Goal: Task Accomplishment & Management: Manage account settings

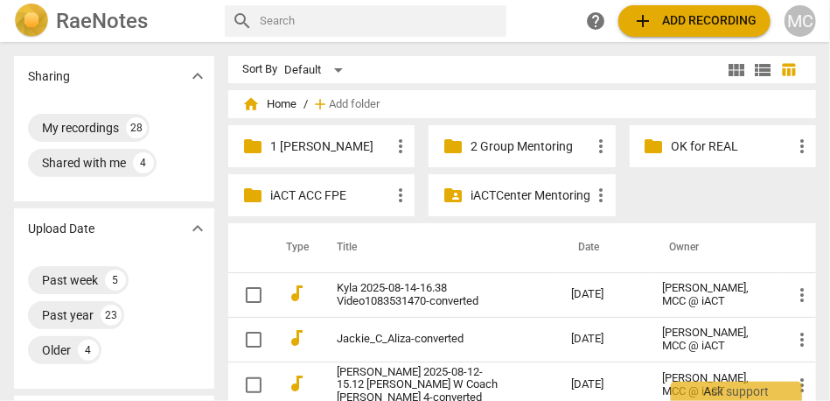
click at [311, 147] on p "1 Matthew Mentoring" at bounding box center [330, 146] width 120 height 18
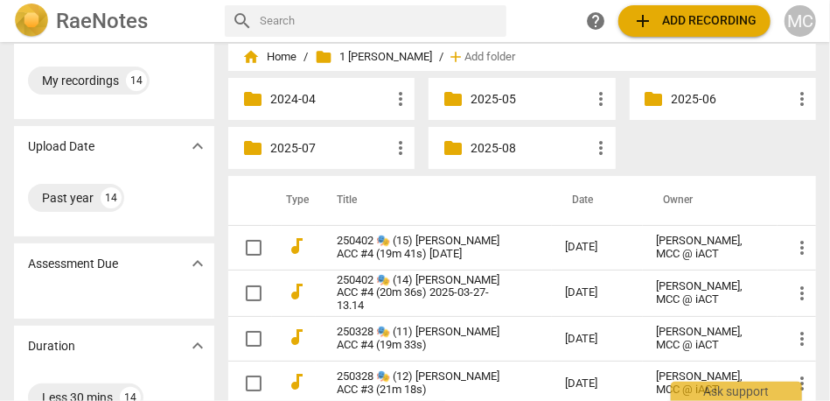
scroll to position [59, 0]
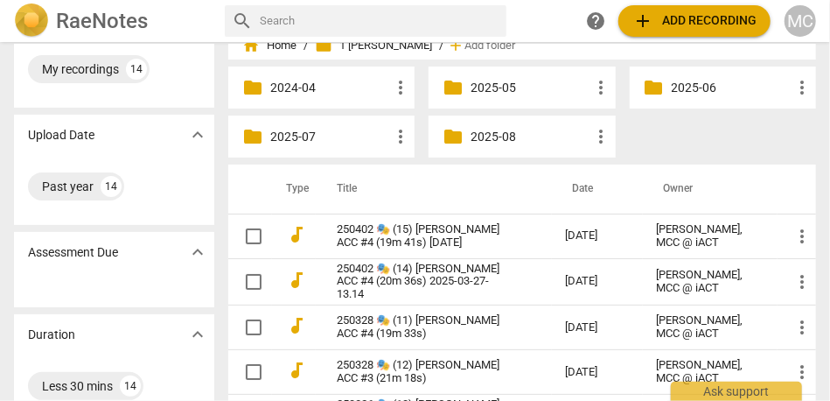
click at [491, 129] on p "2025-08" at bounding box center [531, 137] width 120 height 18
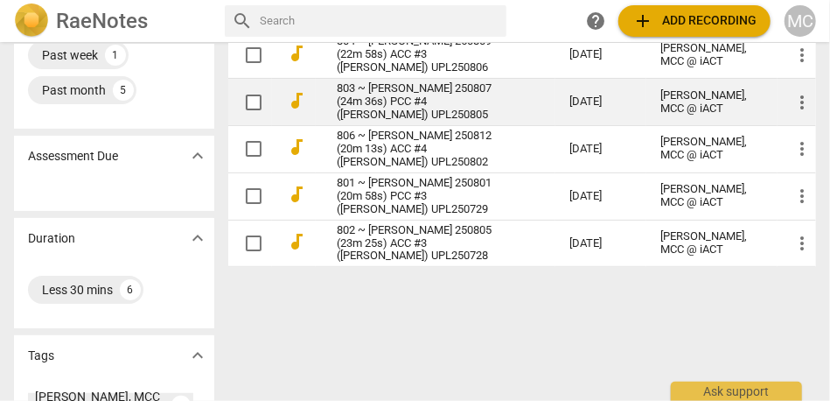
scroll to position [198, 0]
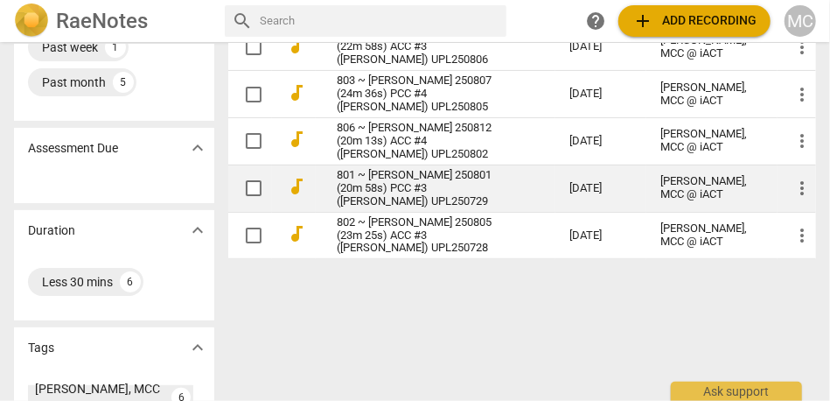
click at [375, 186] on link "801 ~ Andrea Perrino 250801 (20m 58s) PCC #3 (Susan) UPL250729" at bounding box center [422, 188] width 170 height 39
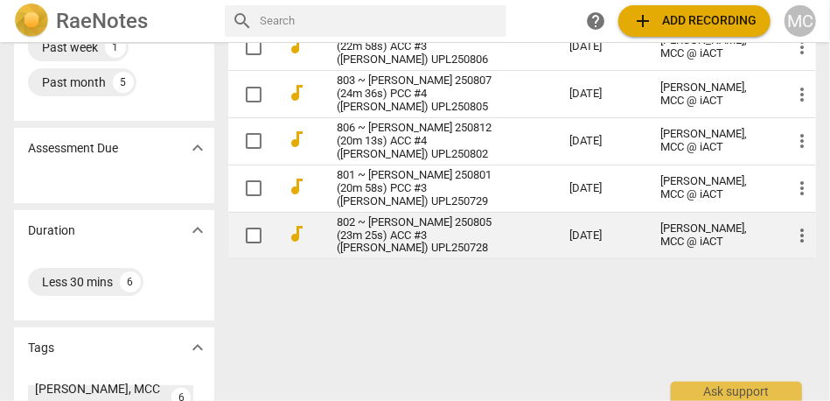
click at [361, 239] on link "802 ~ Isaac Knapp 250805 (23m 25s) ACC #3 (Caris) UPL250728" at bounding box center [422, 235] width 170 height 39
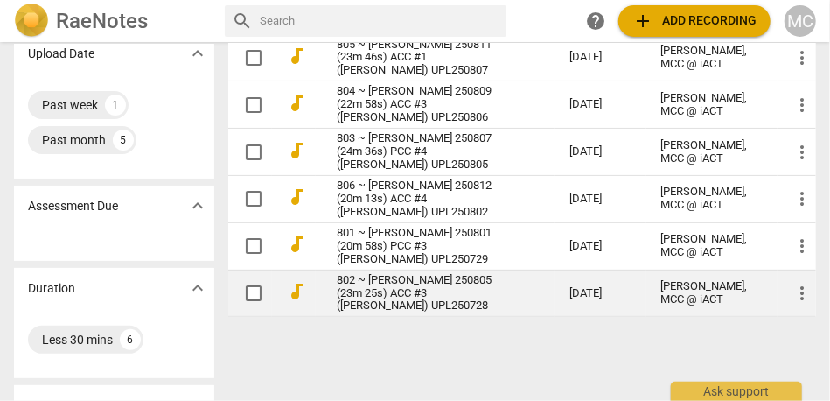
scroll to position [139, 0]
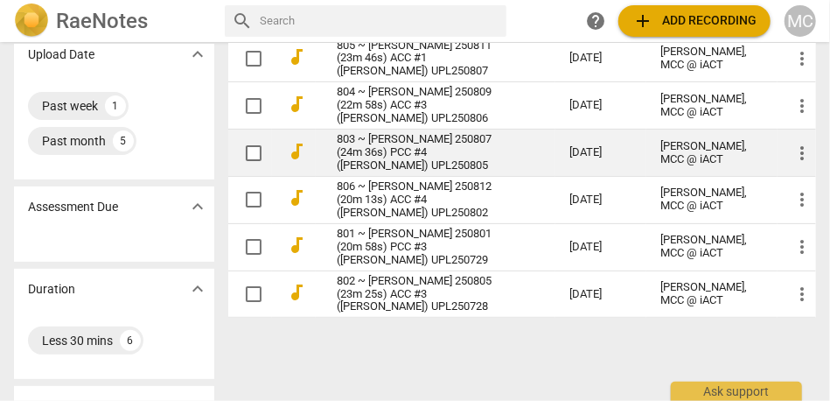
click at [370, 145] on link "803 ~ Jody Beagle 250807 (24m 36s) PCC #4 (Andrea) UPL250805" at bounding box center [422, 152] width 170 height 39
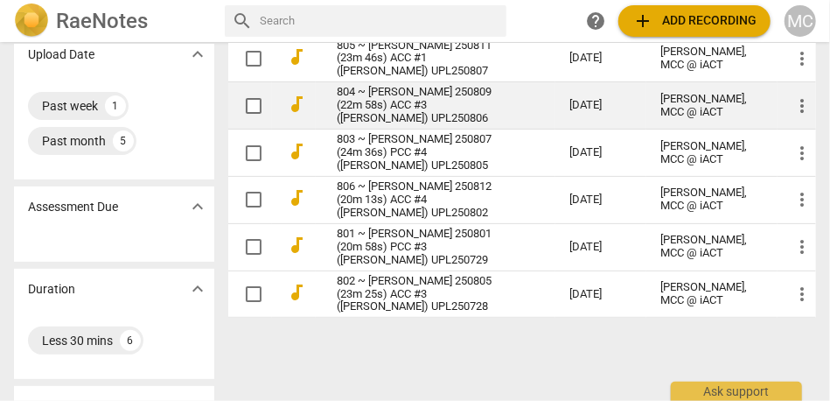
click at [393, 110] on link "804 ~ Amy Carman 250809 (22m 58s) ACC #3 (Andrea) UPL250806" at bounding box center [422, 105] width 170 height 39
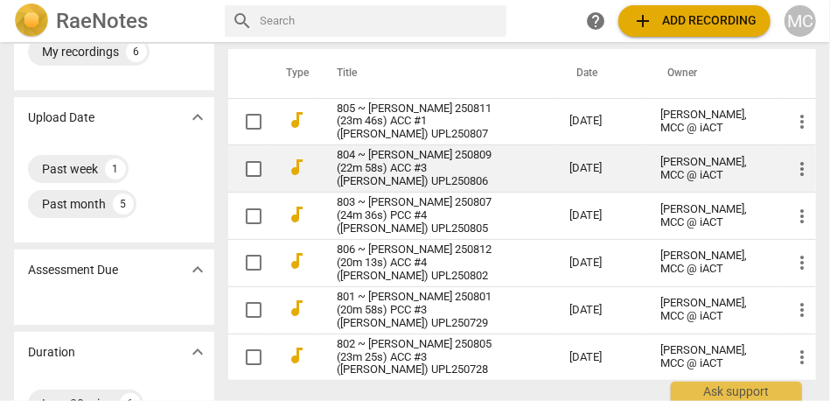
scroll to position [71, 0]
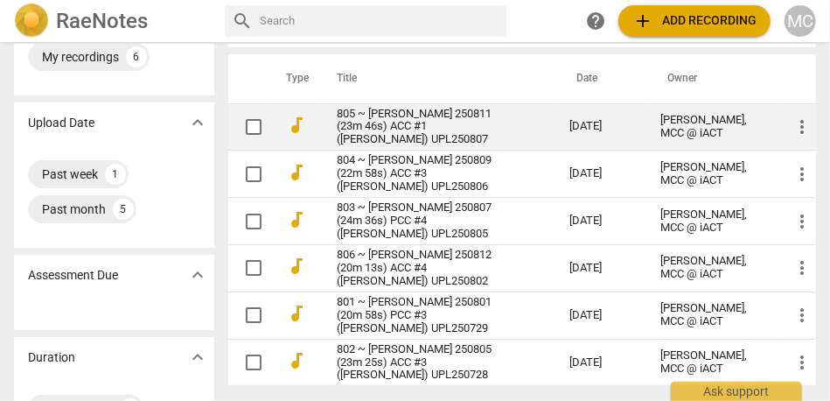
click at [363, 127] on link "805 ~ Simone Prowse 250811 (23m 46s) ACC #1 (Rachel) UPL250807" at bounding box center [422, 127] width 170 height 39
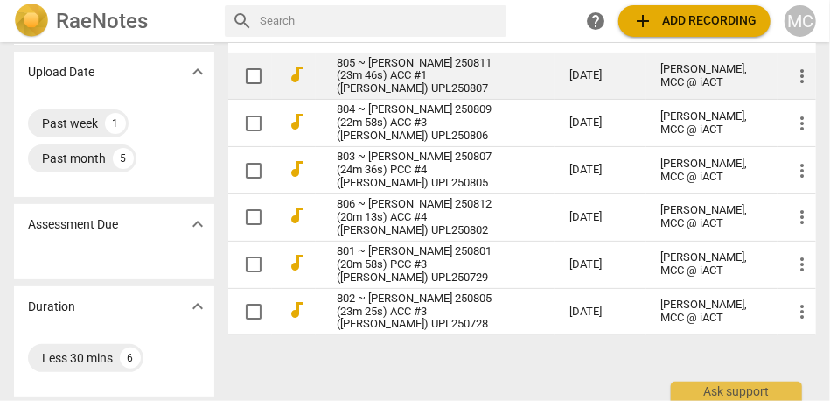
scroll to position [130, 0]
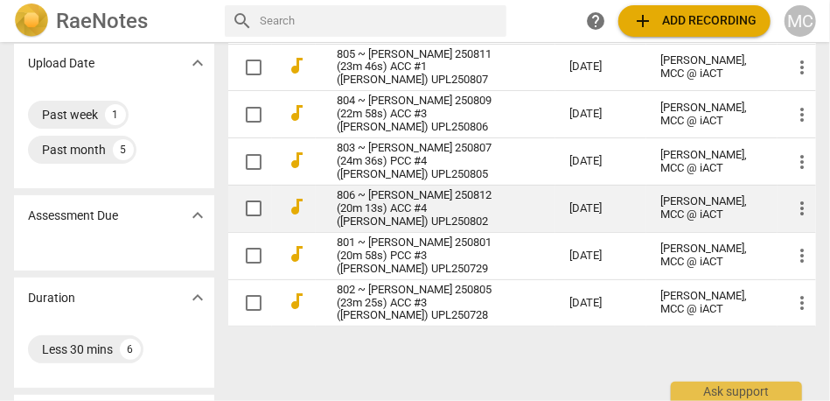
click at [375, 195] on link "806 ~ Viktoria Gilleßen 250812 (20m 13s) ACC #4 (Tinika) UPL250802" at bounding box center [422, 208] width 170 height 39
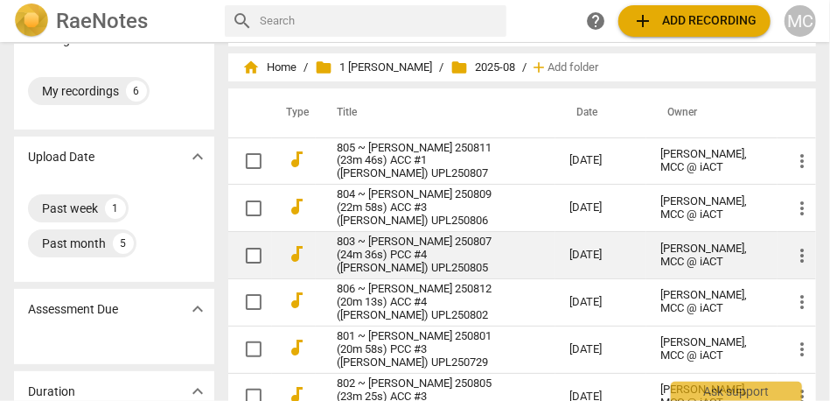
scroll to position [36, 0]
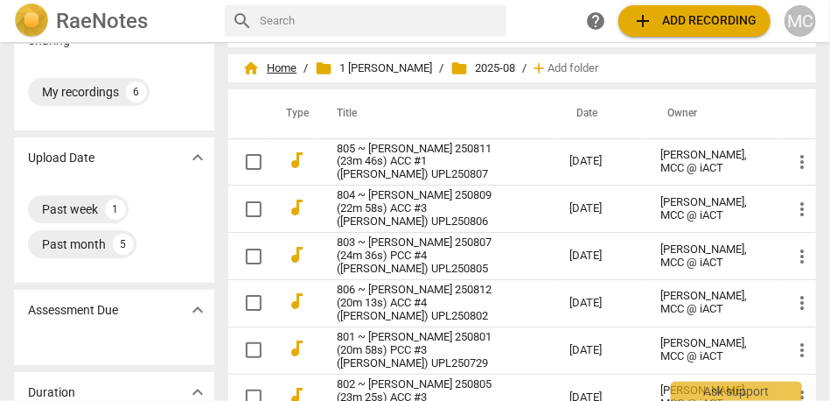
click at [282, 72] on span "home Home" at bounding box center [269, 69] width 54 height 18
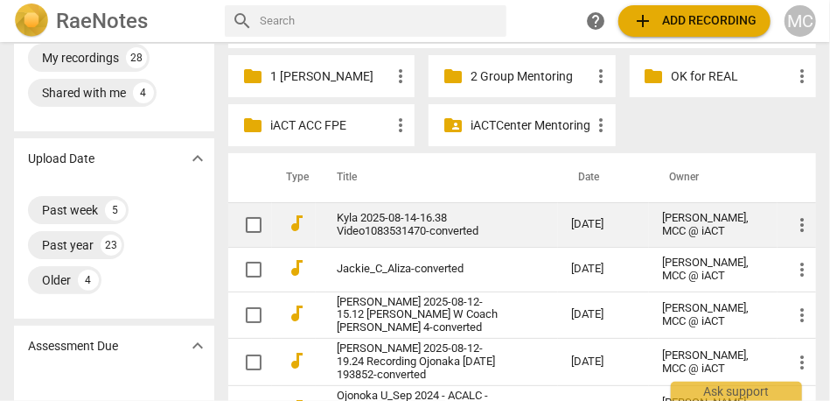
scroll to position [103, 0]
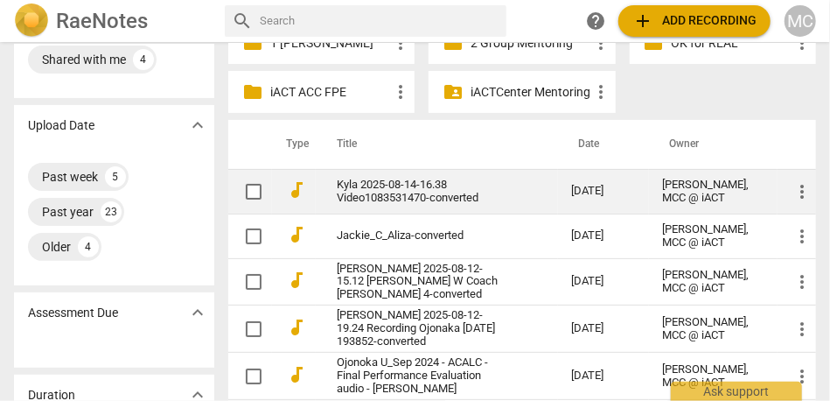
click at [387, 189] on link "Kyla 2025-08-14-16.38 Video1083531470-converted" at bounding box center [423, 192] width 172 height 26
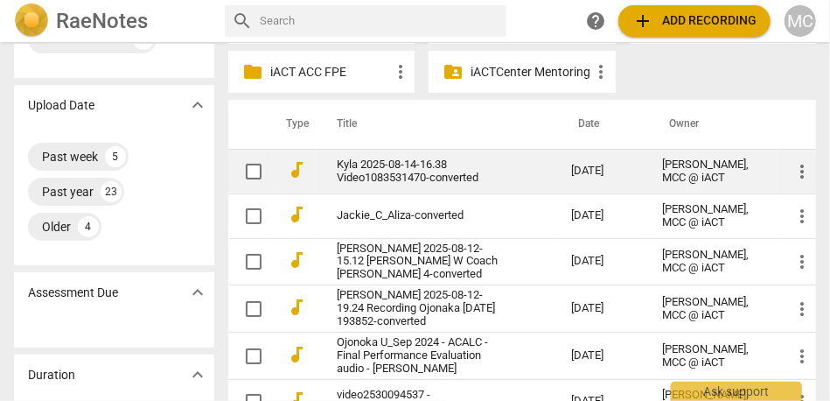
scroll to position [124, 0]
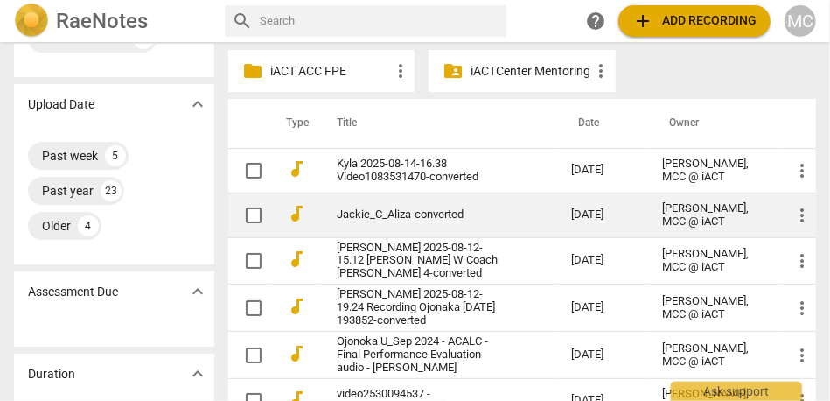
click at [368, 216] on link "Jackie_C_Aliza-converted" at bounding box center [423, 214] width 172 height 13
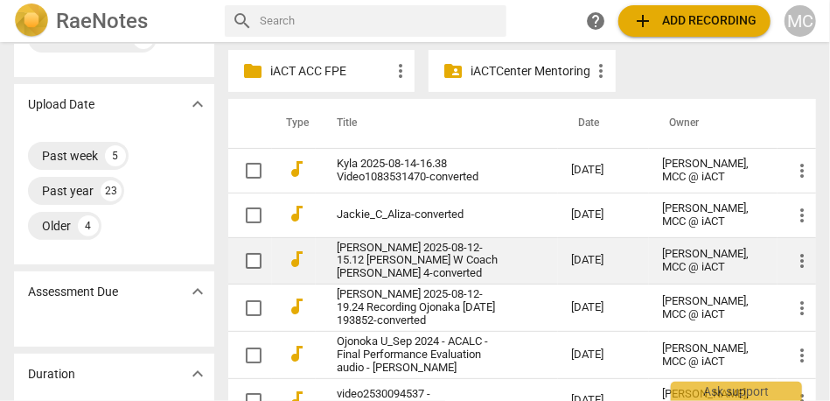
click at [389, 263] on link "Laura Piggford 2025-08-12-15.12 Wayne P. W Coach Laura - Mentor 4-converted" at bounding box center [423, 261] width 172 height 39
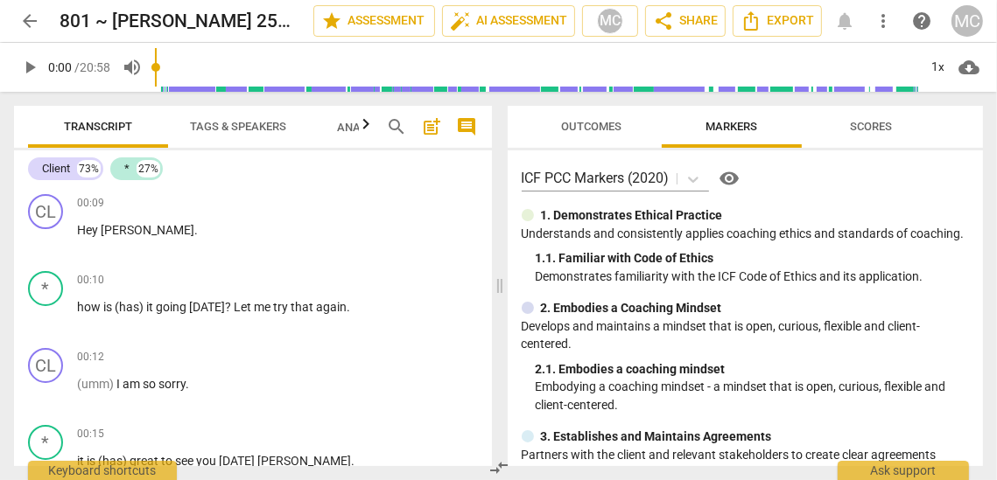
click at [830, 18] on span "more_vert" at bounding box center [882, 21] width 21 height 21
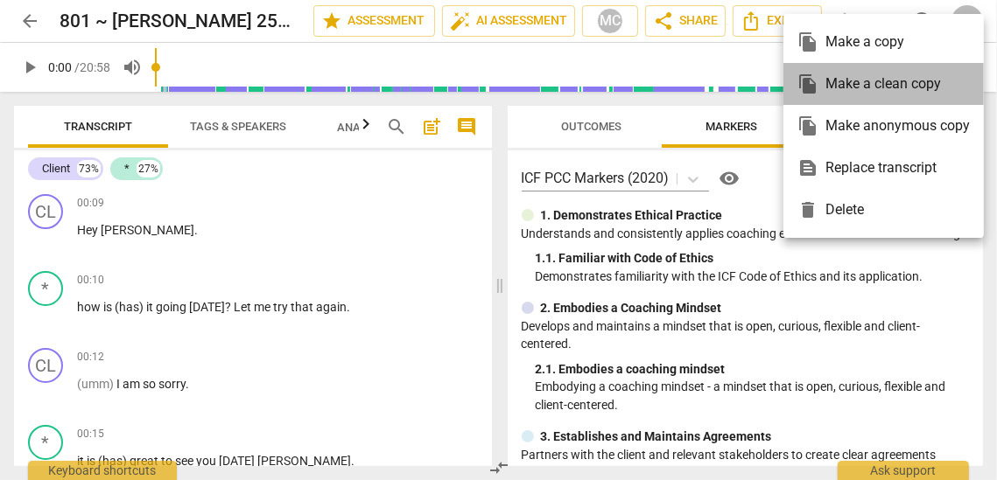
click at [830, 87] on div "file_copy Make a clean copy" at bounding box center [883, 84] width 172 height 42
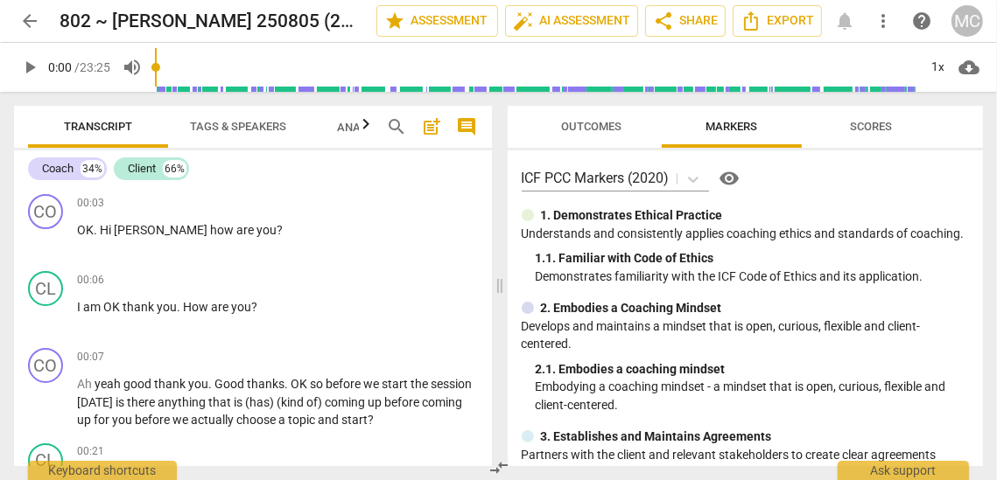
click at [830, 20] on span "more_vert" at bounding box center [882, 21] width 21 height 21
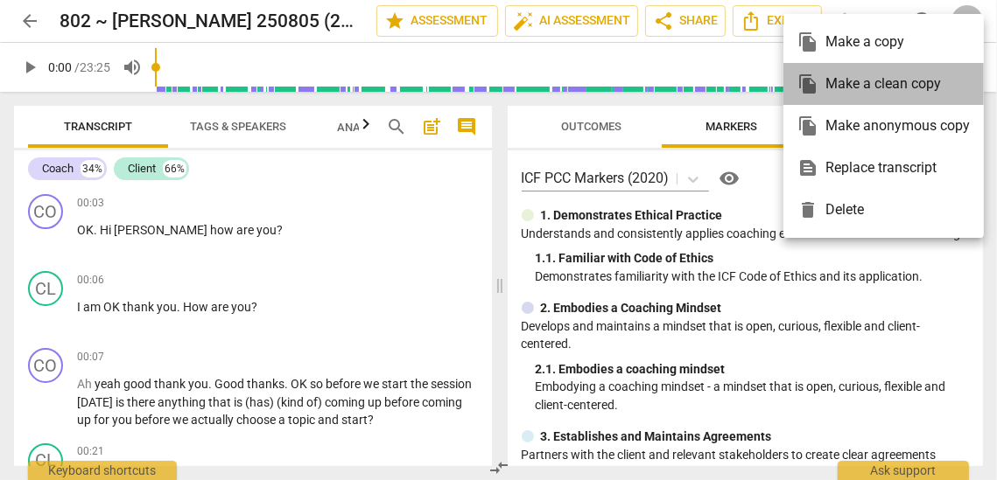
click at [830, 84] on div "file_copy Make a clean copy" at bounding box center [883, 84] width 172 height 42
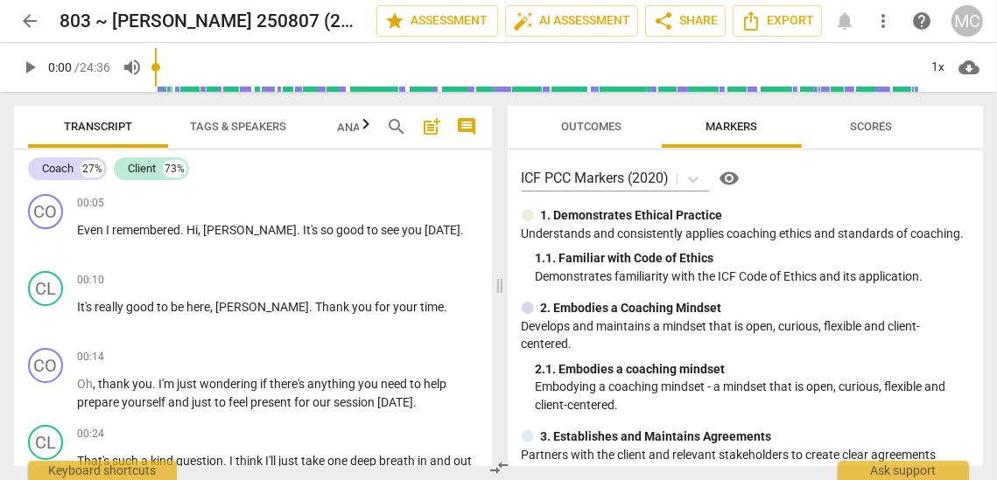
click at [830, 19] on span "more_vert" at bounding box center [882, 21] width 21 height 21
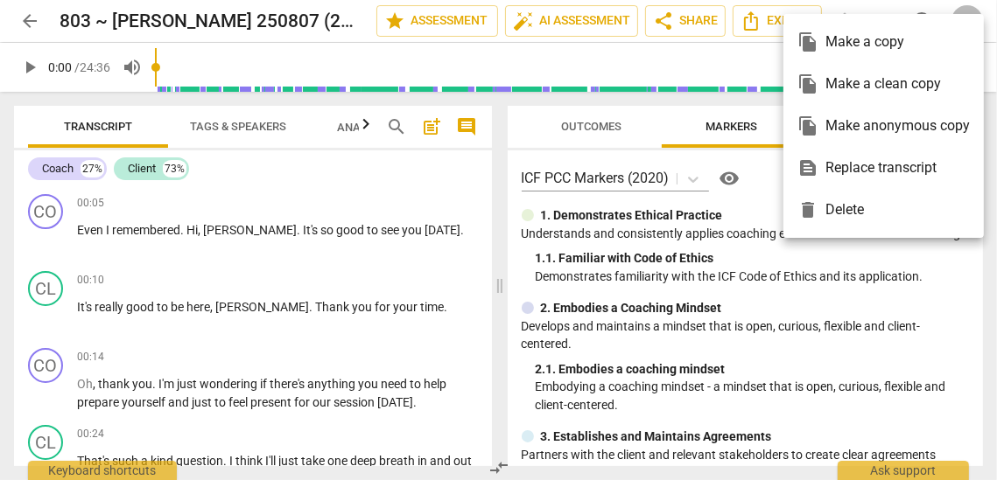
click at [830, 84] on div "file_copy Make a clean copy" at bounding box center [883, 84] width 172 height 42
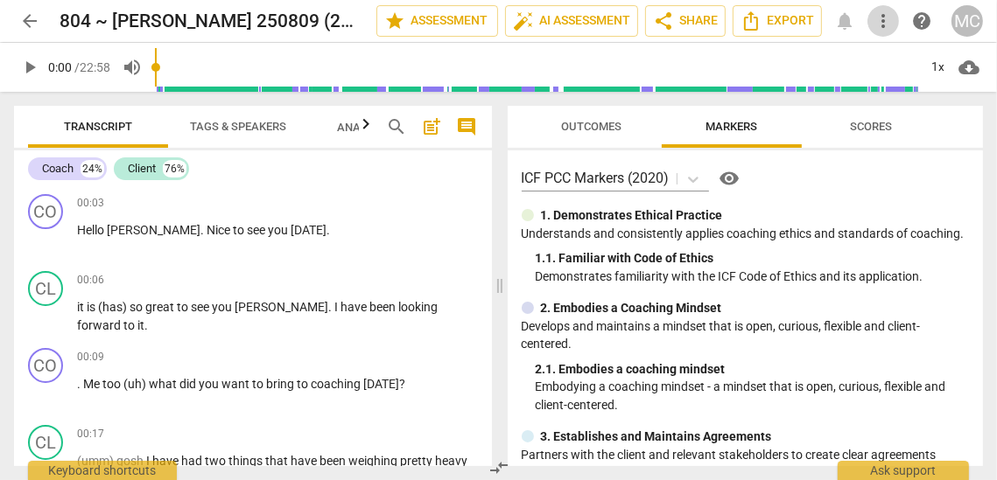
click at [830, 13] on span "more_vert" at bounding box center [882, 21] width 21 height 21
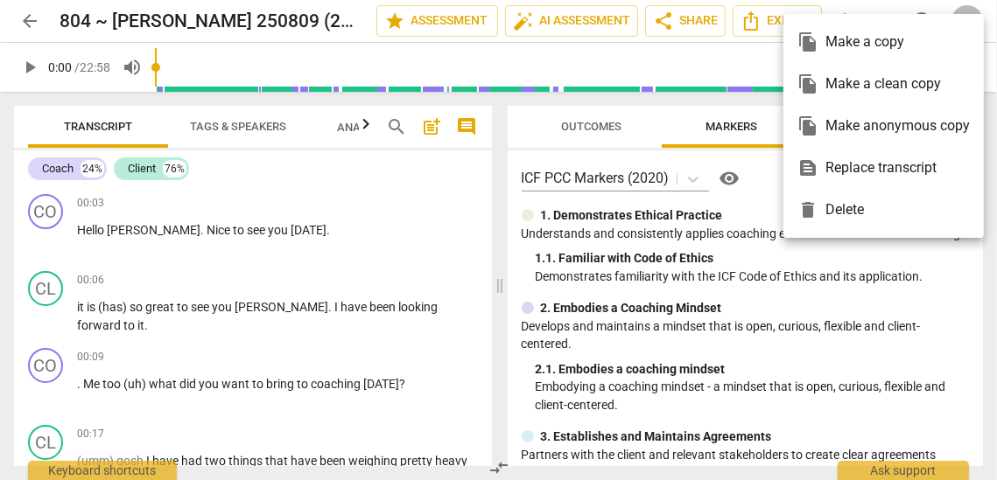
click at [830, 83] on div "file_copy Make a clean copy" at bounding box center [883, 84] width 172 height 42
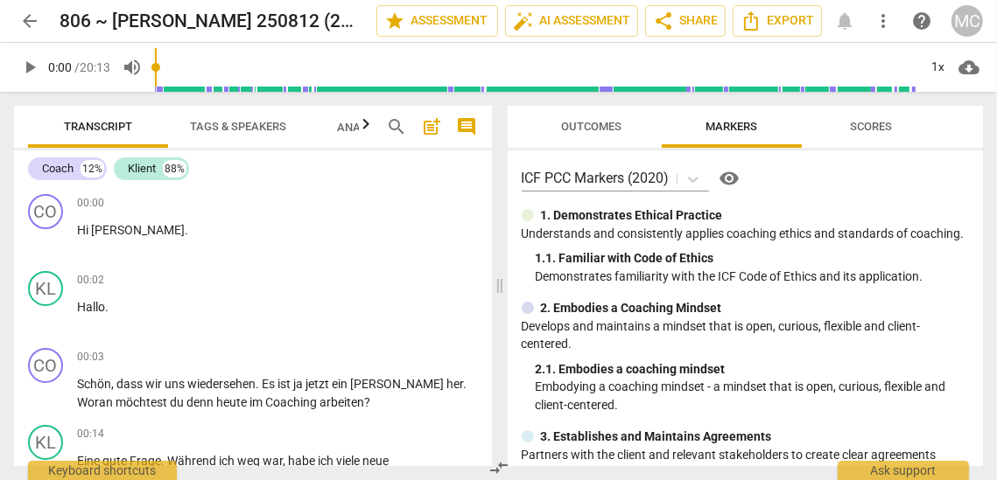
click at [830, 22] on span "more_vert" at bounding box center [882, 21] width 21 height 21
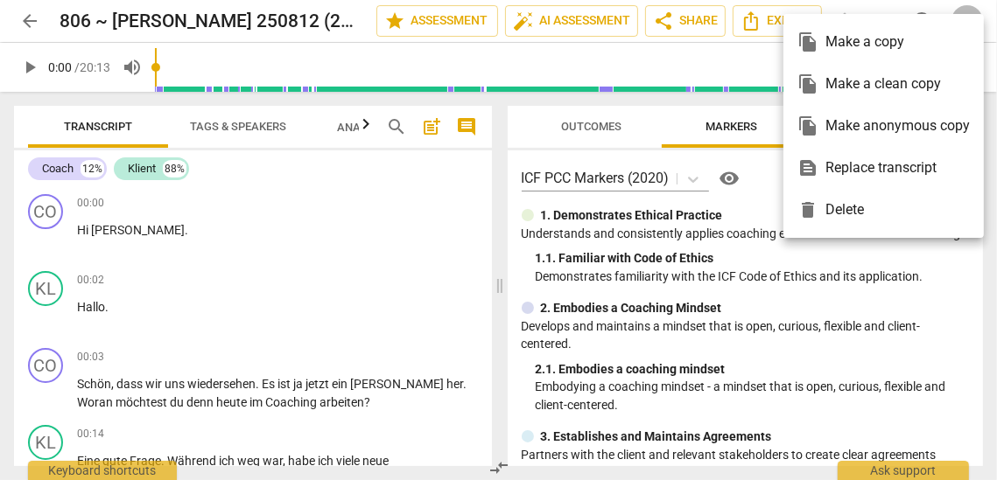
click at [830, 89] on div "file_copy Make a clean copy" at bounding box center [883, 84] width 172 height 42
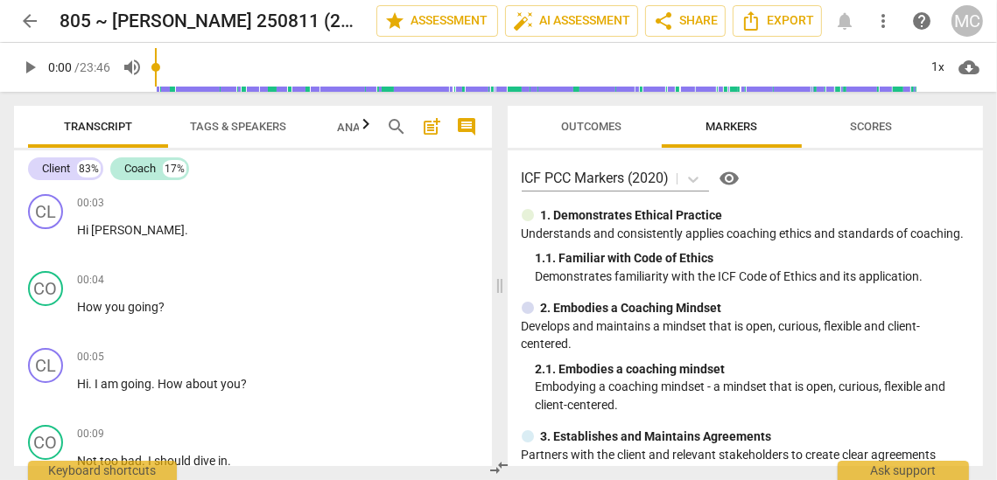
click at [830, 20] on span "more_vert" at bounding box center [882, 21] width 21 height 21
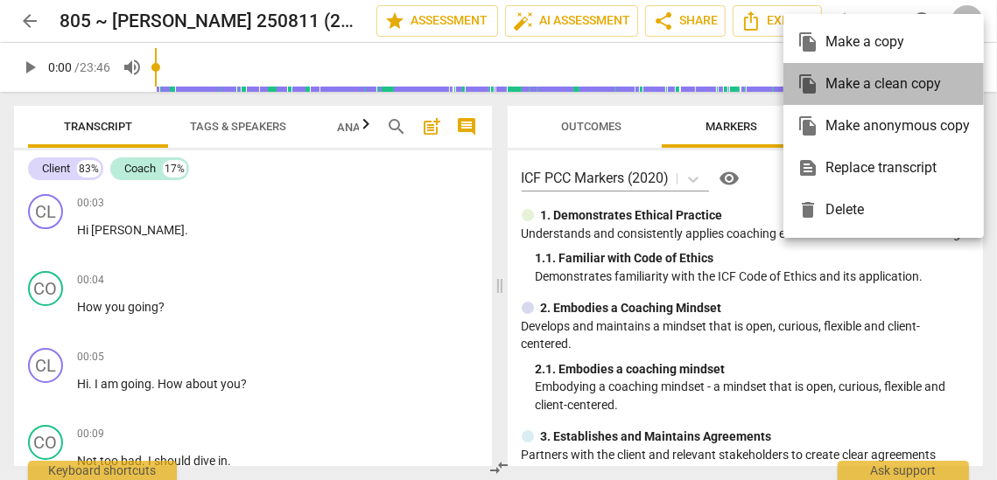
click at [830, 87] on div "file_copy Make a clean copy" at bounding box center [883, 84] width 172 height 42
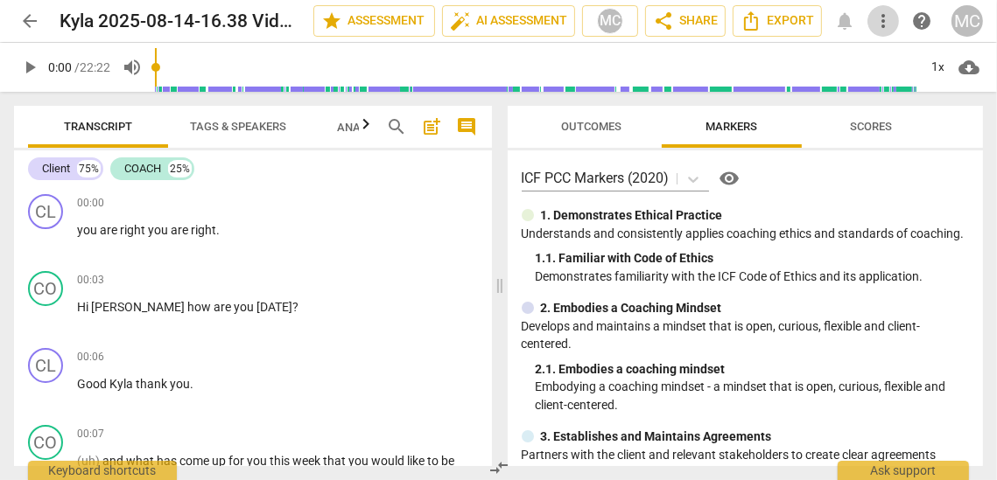
click at [830, 26] on span "more_vert" at bounding box center [882, 21] width 21 height 21
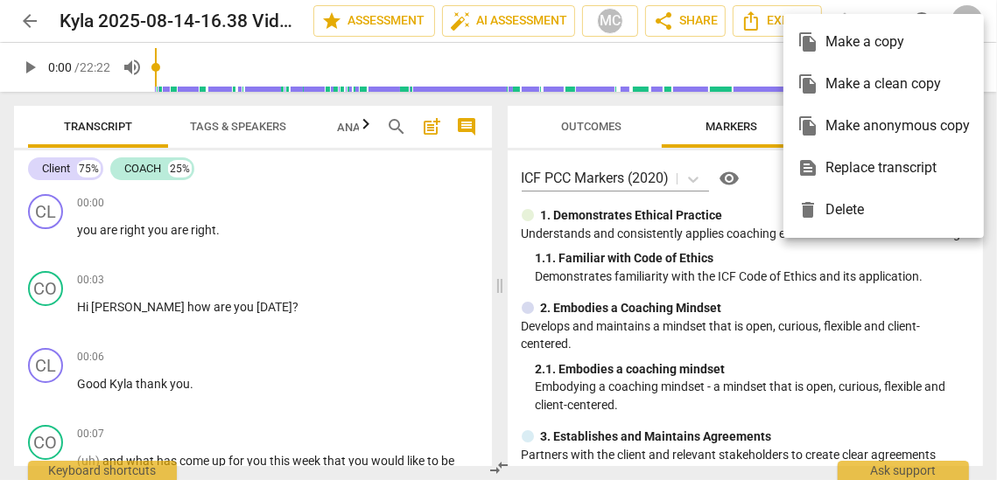
click at [830, 81] on div "file_copy Make a clean copy" at bounding box center [883, 84] width 172 height 42
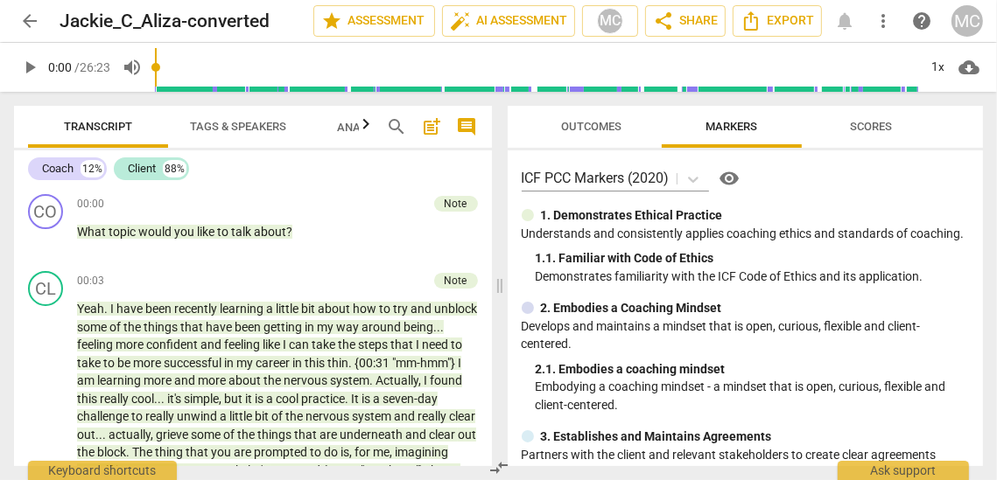
click at [830, 22] on span "more_vert" at bounding box center [882, 21] width 21 height 21
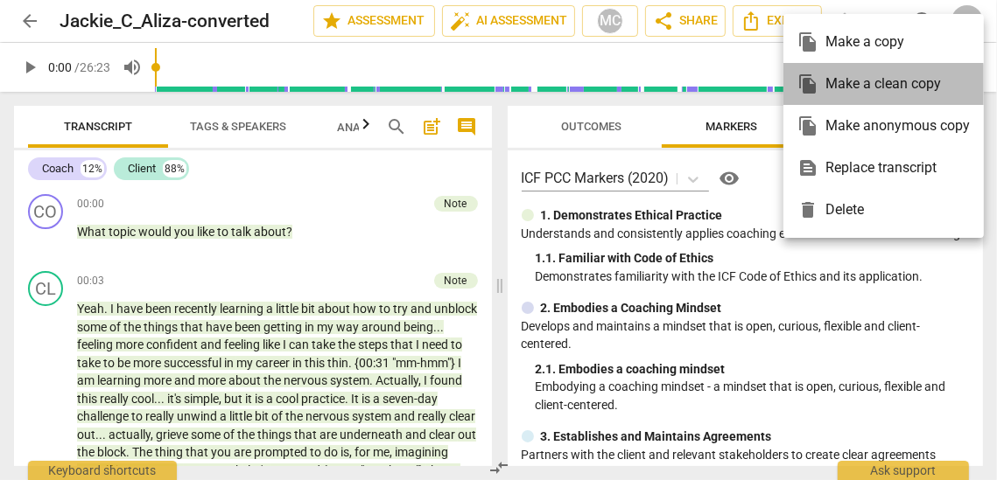
click at [830, 88] on div "file_copy Make a clean copy" at bounding box center [883, 84] width 172 height 42
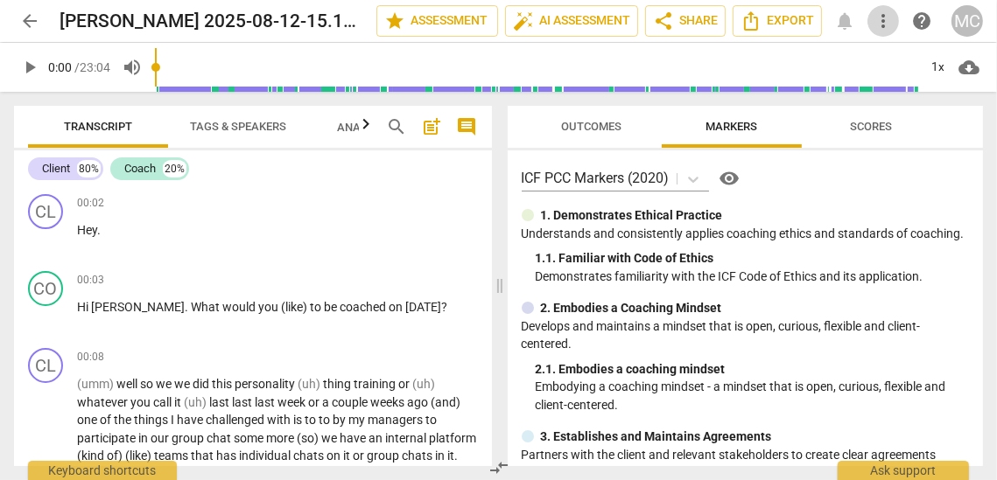
click at [830, 21] on span "more_vert" at bounding box center [882, 21] width 21 height 21
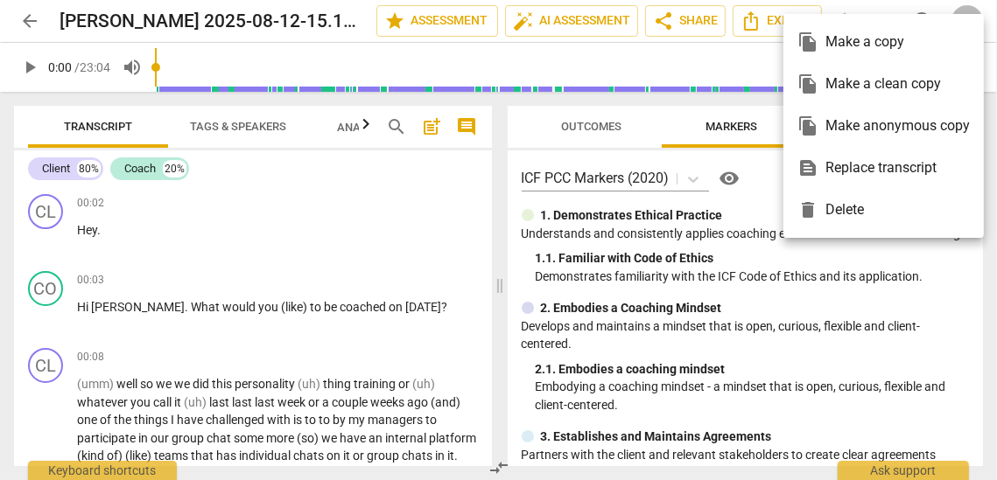
click at [830, 88] on div "file_copy Make a clean copy" at bounding box center [883, 84] width 172 height 42
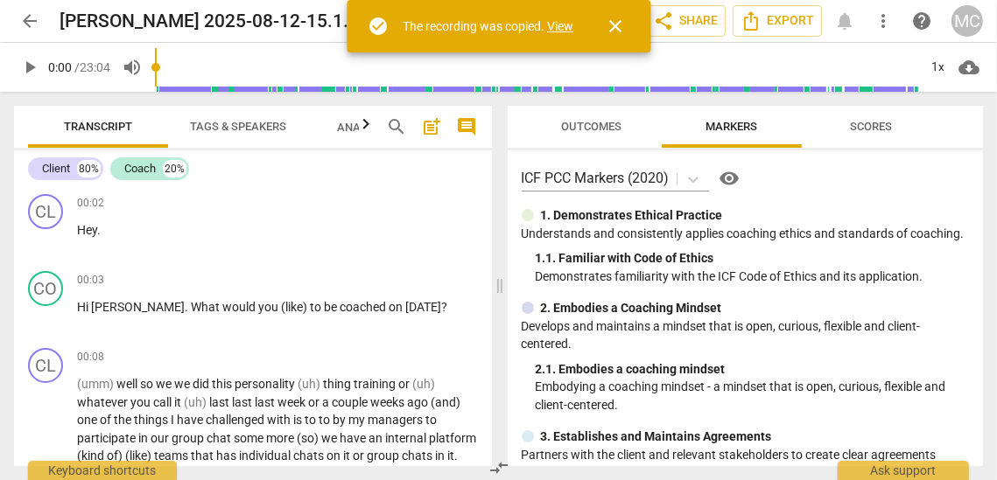
click at [39, 24] on span "arrow_back" at bounding box center [29, 21] width 21 height 21
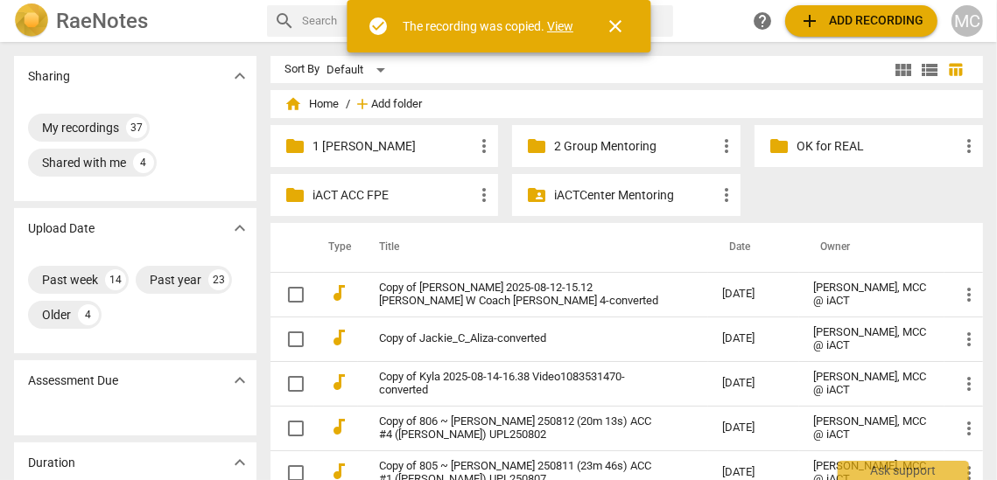
click at [390, 102] on span "Add folder" at bounding box center [396, 104] width 51 height 13
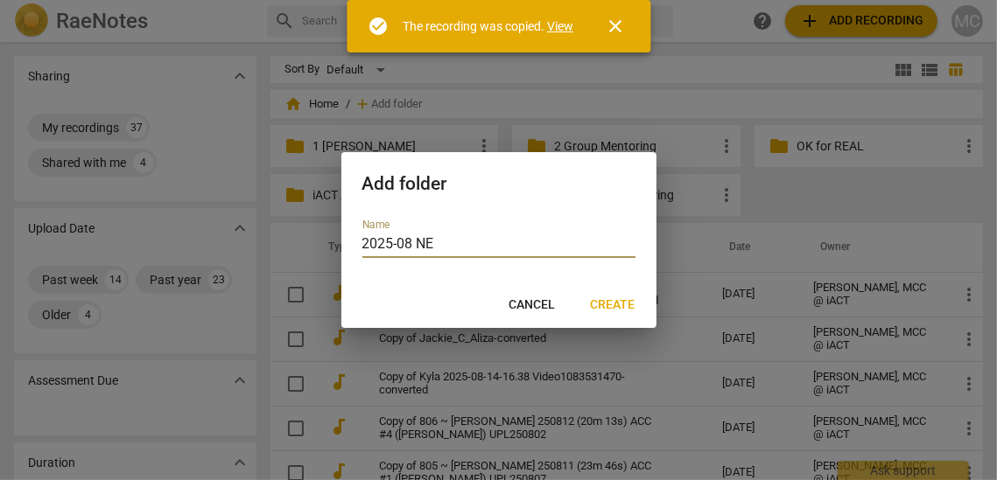
type input "2025-08 NEW"
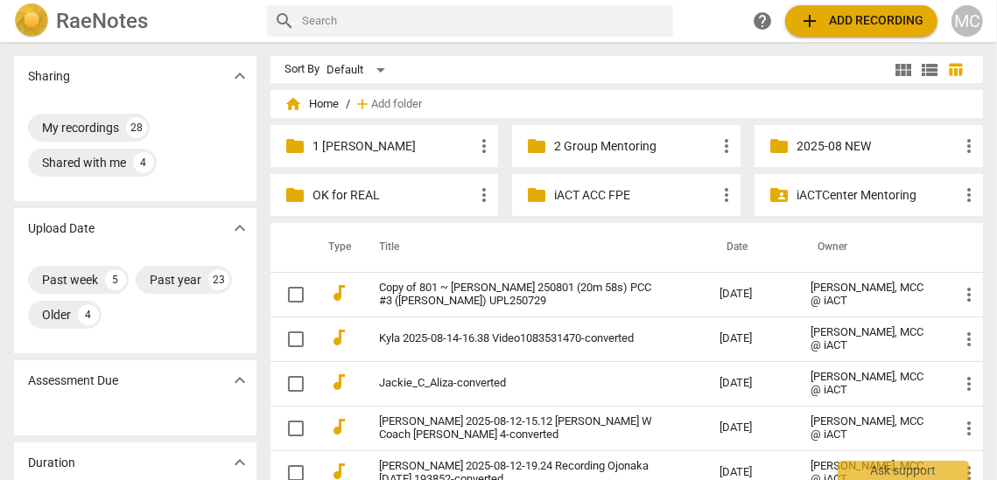
click at [830, 141] on p "2025-08 NEW" at bounding box center [877, 146] width 162 height 18
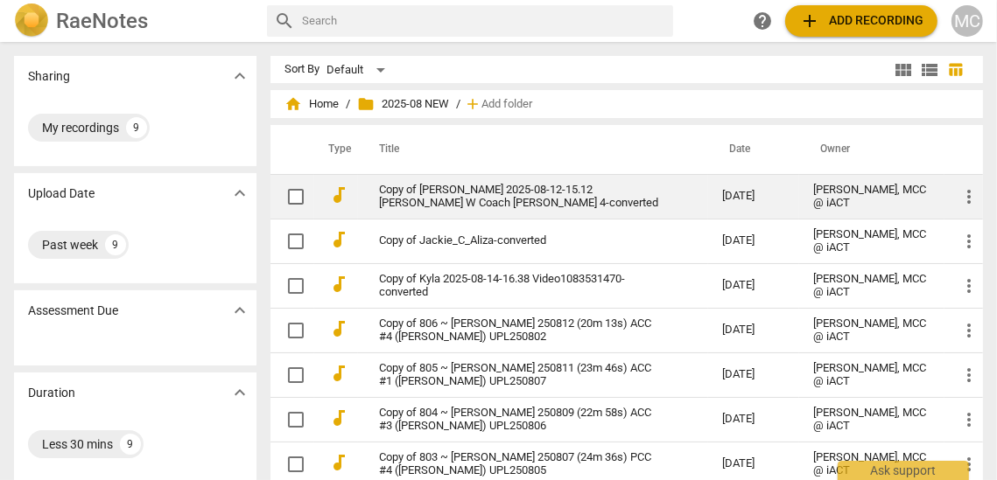
scroll to position [240, 0]
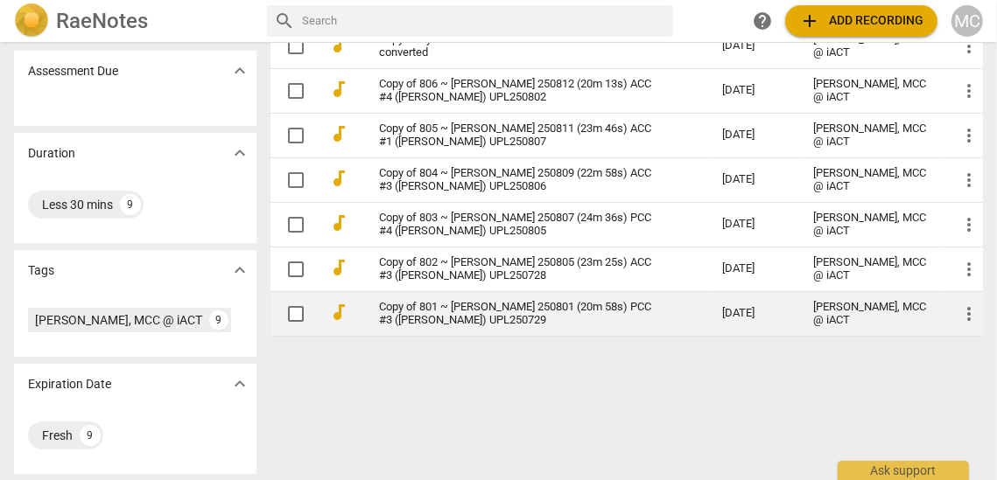
click at [409, 313] on link "Copy of 801 ~ Andrea Perrino 250801 (20m 58s) PCC #3 (Susan) UPL250729" at bounding box center [519, 314] width 280 height 26
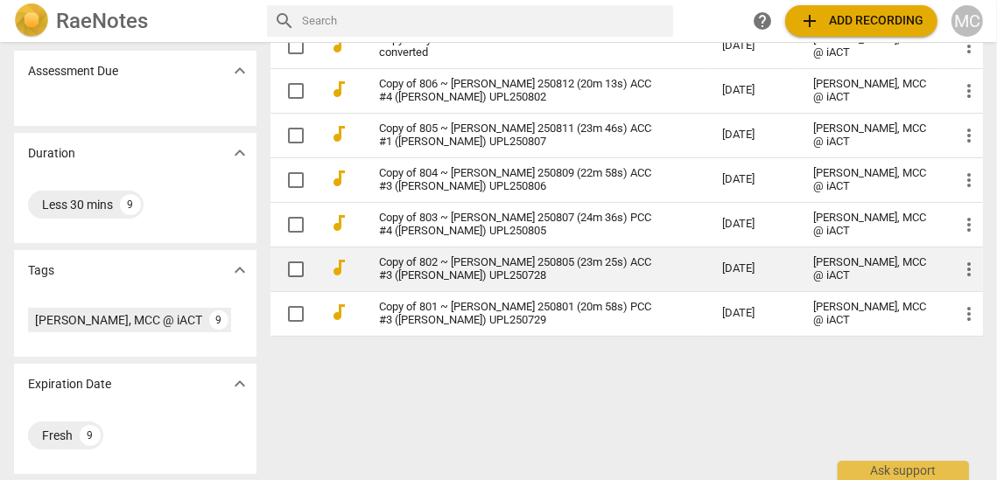
click at [423, 256] on link "Copy of 802 ~ [PERSON_NAME] 250805 (23m 25s) ACC #3 ([PERSON_NAME]) UPL250728" at bounding box center [519, 269] width 280 height 26
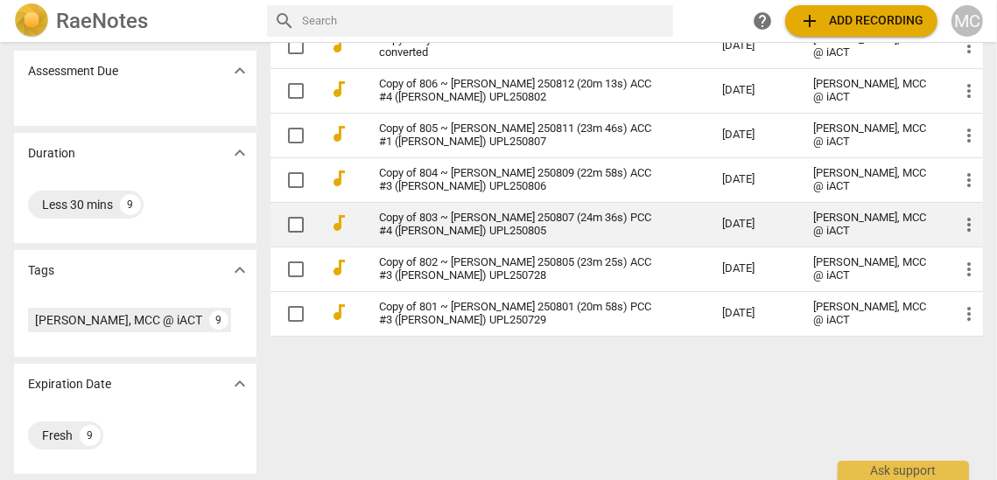
click at [429, 216] on link "Copy of 803 ~ Jody Beagle 250807 (24m 36s) PCC #4 (Andrea) UPL250805" at bounding box center [519, 225] width 280 height 26
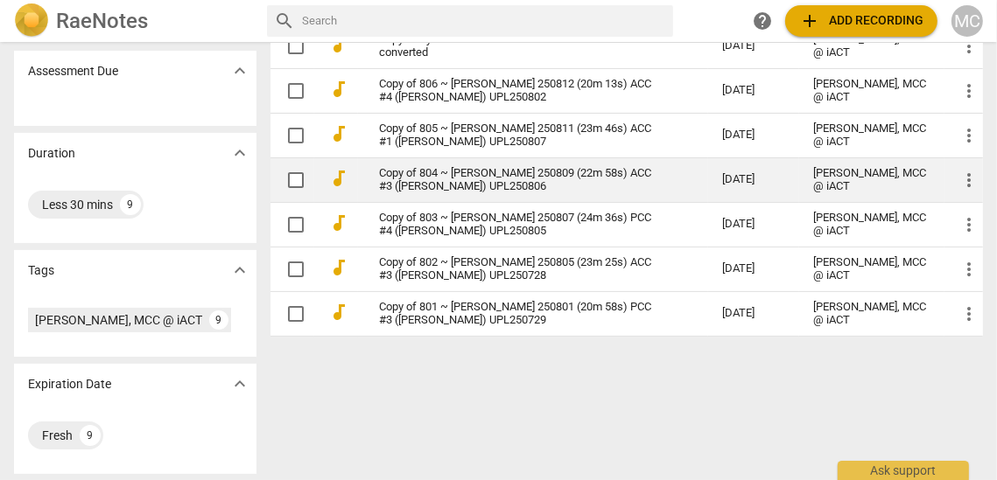
click at [438, 172] on link "Copy of 804 ~ Amy Carman 250809 (22m 58s) ACC #3 (Andrea) UPL250806" at bounding box center [519, 180] width 280 height 26
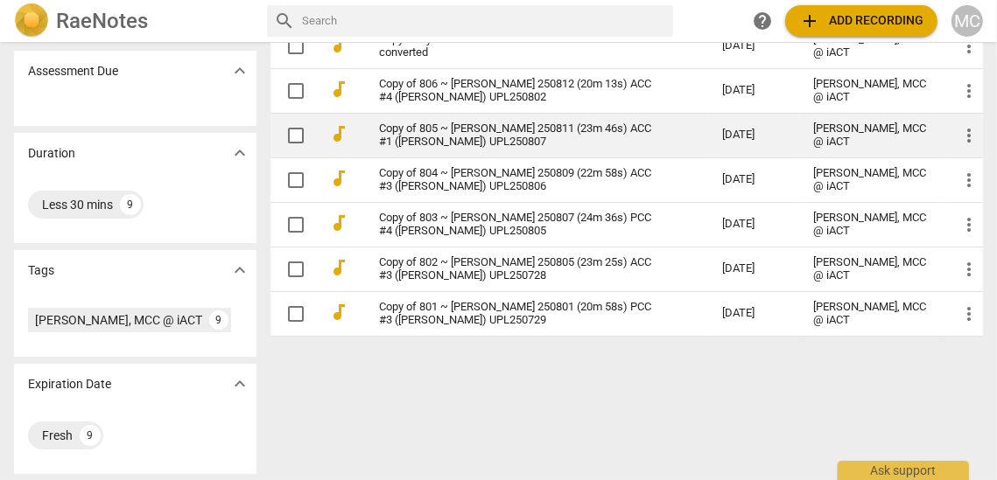
click at [439, 136] on link "Copy of 805 ~ Simone Prowse 250811 (23m 46s) ACC #1 (Rachel) UPL250807" at bounding box center [519, 136] width 280 height 26
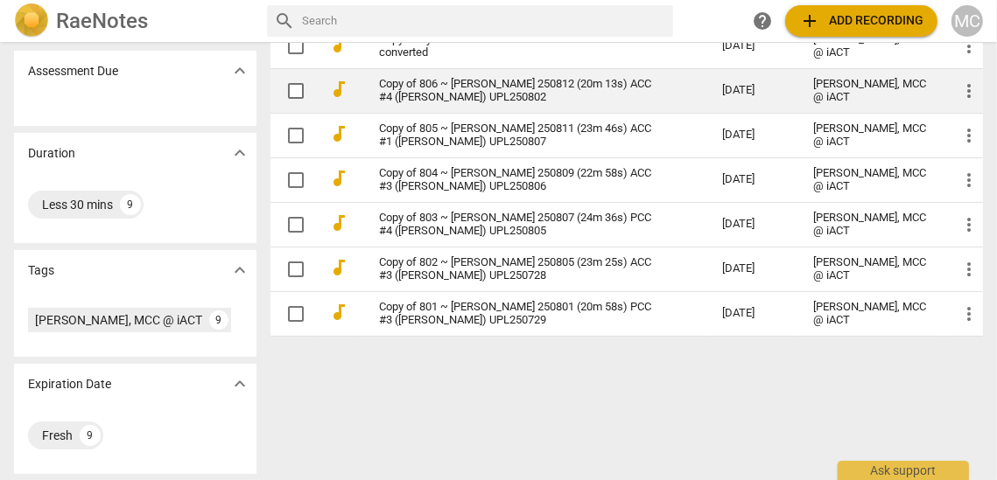
click at [432, 93] on link "Copy of 806 ~ Viktoria Gilleßen 250812 (20m 13s) ACC #4 (Tinika) UPL250802" at bounding box center [519, 91] width 280 height 26
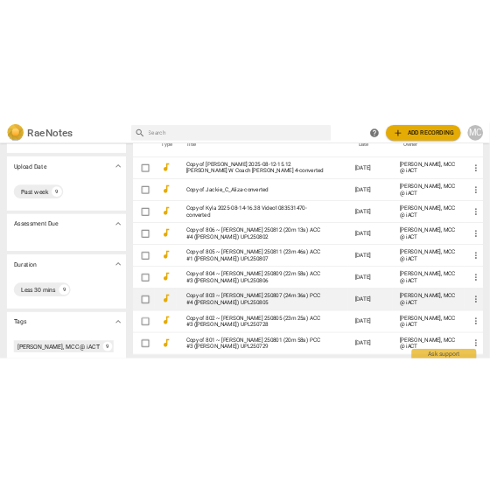
scroll to position [92, 0]
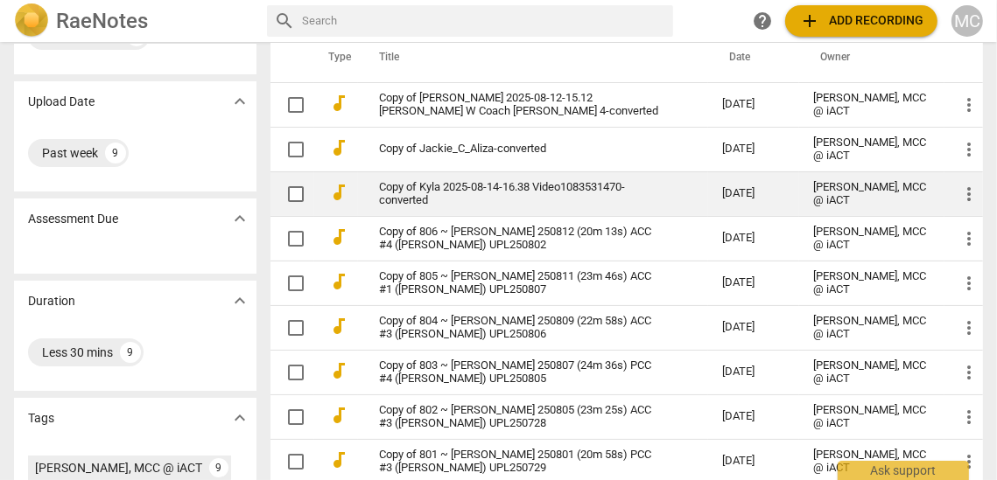
click at [410, 197] on link "Copy of Kyla 2025-08-14-16.38 Video1083531470-converted" at bounding box center [519, 194] width 280 height 26
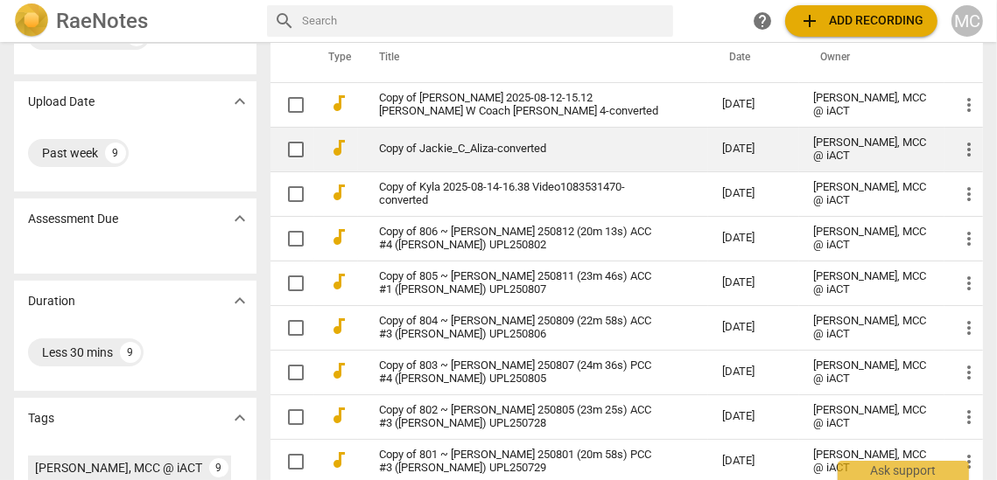
click at [430, 149] on link "Copy of Jackie_C_Aliza-converted" at bounding box center [519, 149] width 280 height 13
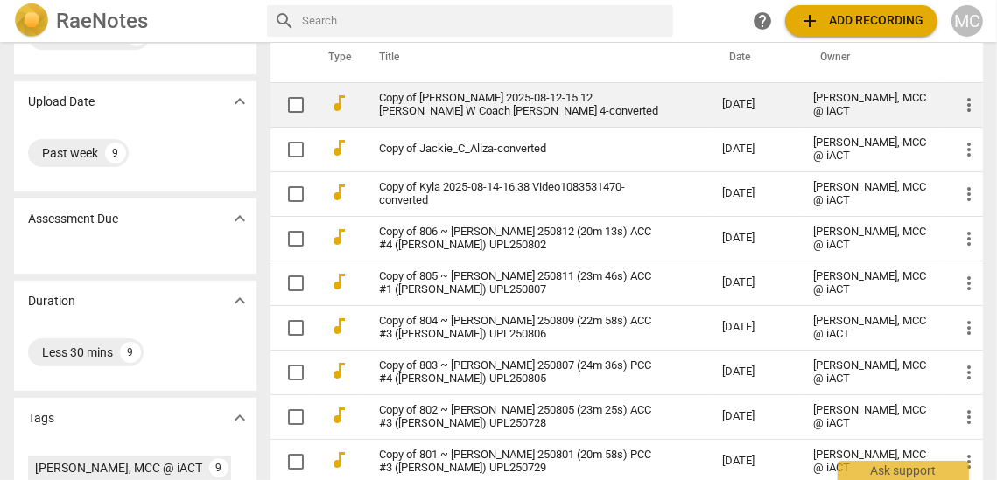
click at [450, 108] on link "Copy of Laura Piggford 2025-08-12-15.12 Wayne P. W Coach Laura - Mentor 4-conve…" at bounding box center [519, 105] width 280 height 26
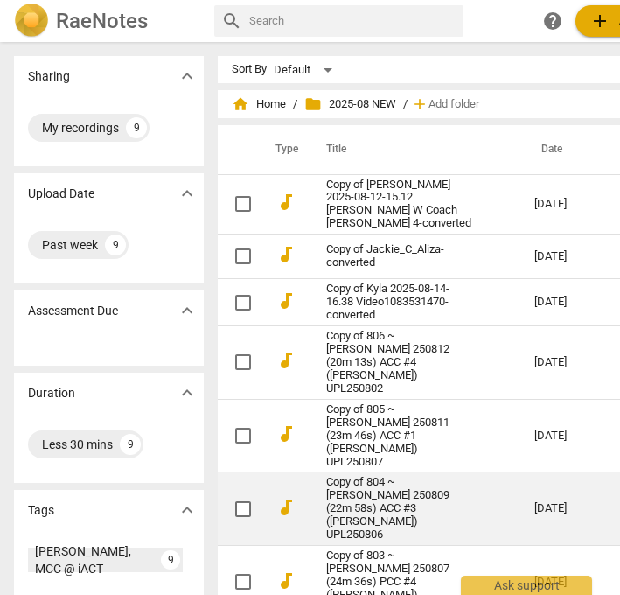
scroll to position [126, 0]
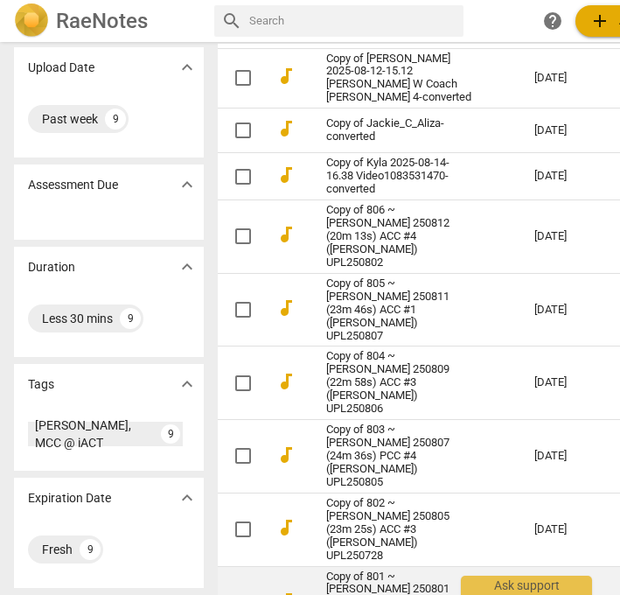
click at [354, 480] on link "Copy of 801 ~ Andrea Perrino 250801 (20m 58s) PCC #3 (Susan) UPL250729" at bounding box center [398, 604] width 145 height 66
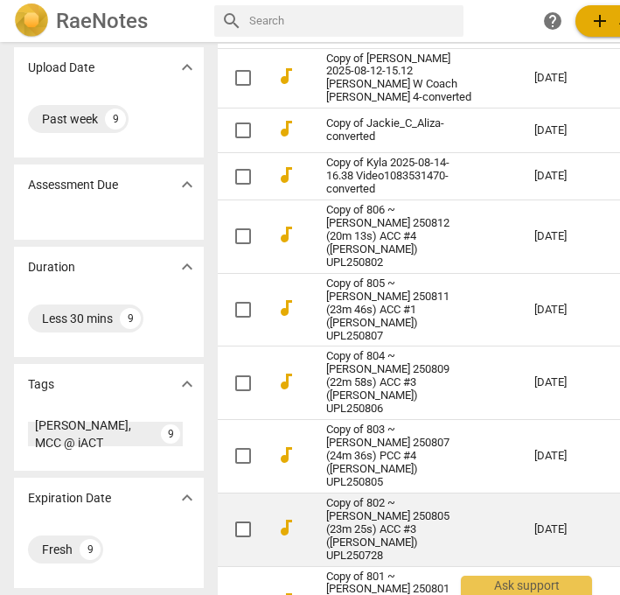
click at [361, 480] on link "Copy of 802 ~ Isaac Knapp 250805 (23m 25s) ACC #3 (Caris) UPL250728" at bounding box center [398, 530] width 145 height 66
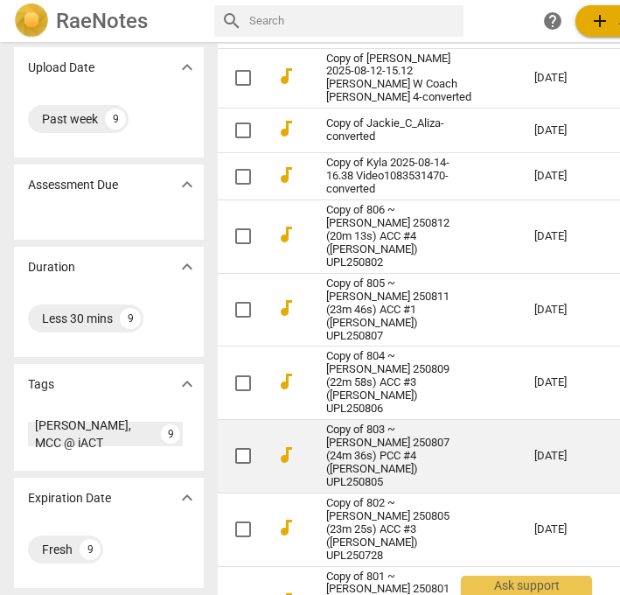
click at [361, 424] on link "Copy of 803 ~ Jody Beagle 250807 (24m 36s) PCC #4 (Andrea) UPL250805" at bounding box center [398, 457] width 145 height 66
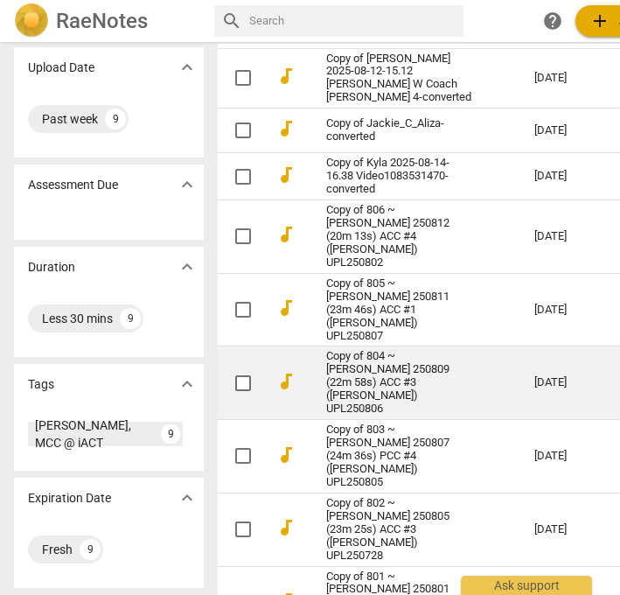
click at [361, 350] on link "Copy of 804 ~ Amy Carman 250809 (22m 58s) ACC #3 (Andrea) UPL250806" at bounding box center [398, 383] width 145 height 66
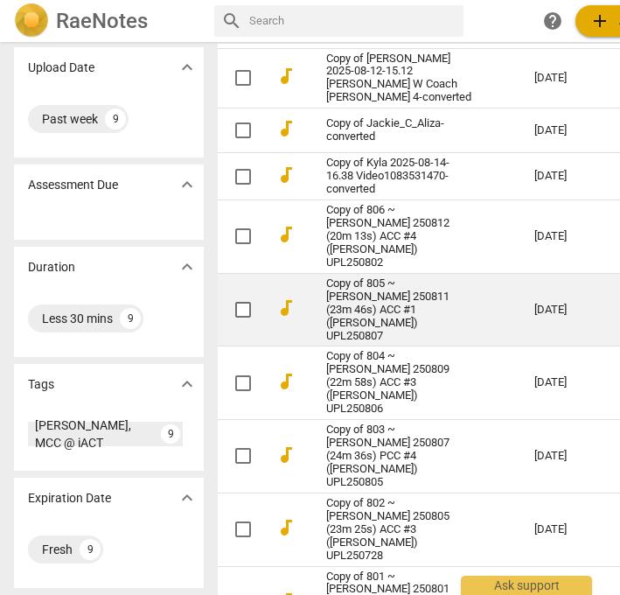
click at [365, 279] on link "Copy of 805 ~ Simone Prowse 250811 (23m 46s) ACC #1 (Rachel) UPL250807" at bounding box center [398, 310] width 145 height 66
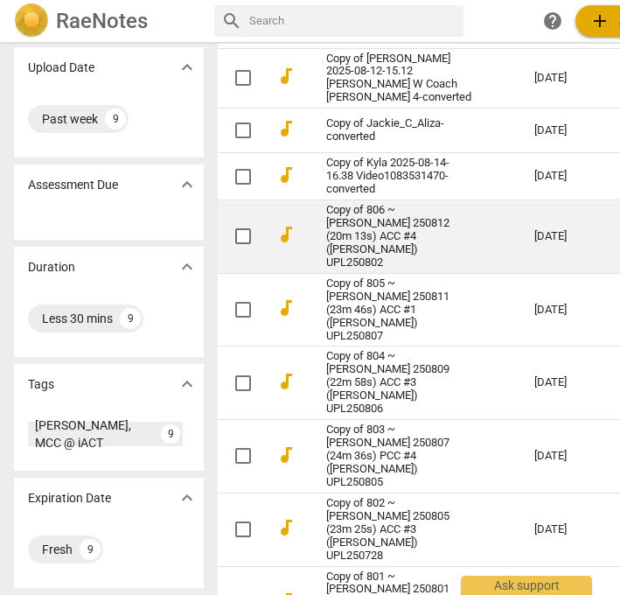
click at [368, 228] on link "Copy of 806 ~ Viktoria Gilleßen 250812 (20m 13s) ACC #4 (Tinika) UPL250802" at bounding box center [398, 237] width 145 height 66
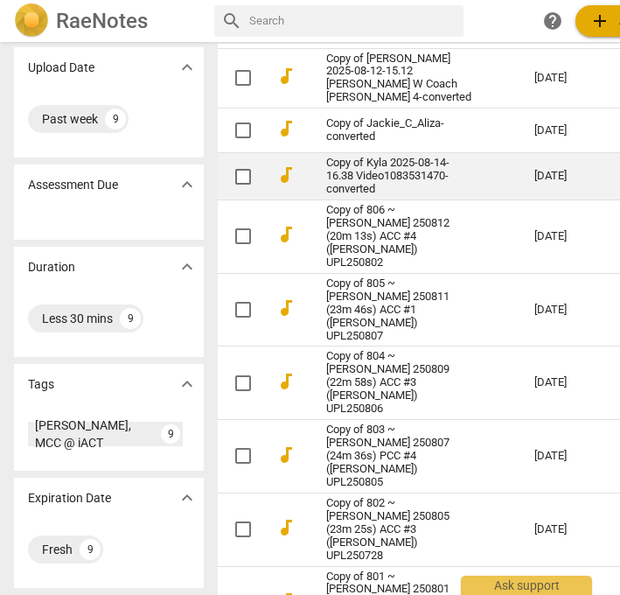
click at [363, 181] on link "Copy of Kyla 2025-08-14-16.38 Video1083531470-converted" at bounding box center [398, 176] width 145 height 39
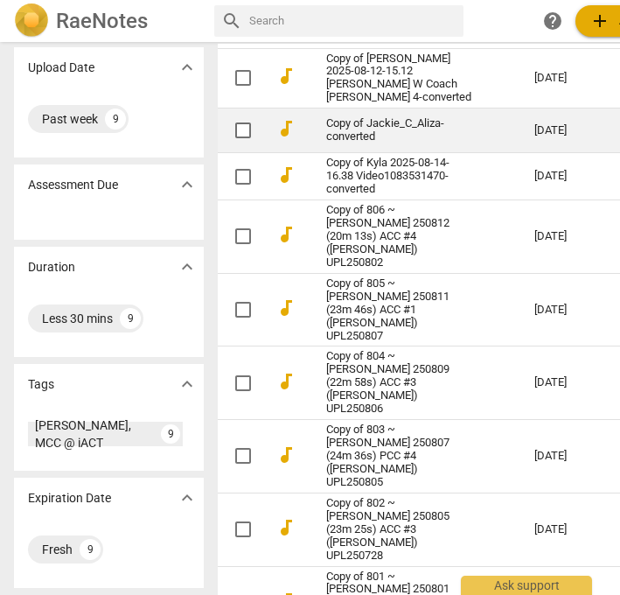
click at [359, 139] on link "Copy of Jackie_C_Aliza-converted" at bounding box center [398, 130] width 145 height 26
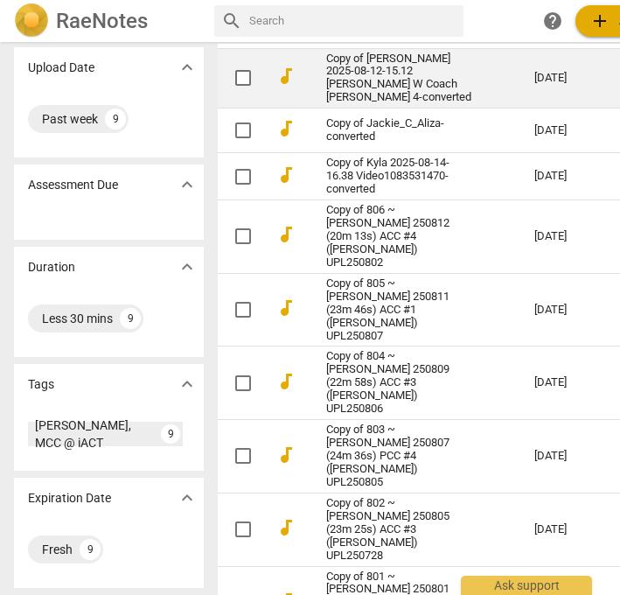
click at [357, 81] on link "Copy of Laura Piggford 2025-08-12-15.12 Wayne P. W Coach Laura - Mentor 4-conve…" at bounding box center [398, 79] width 145 height 53
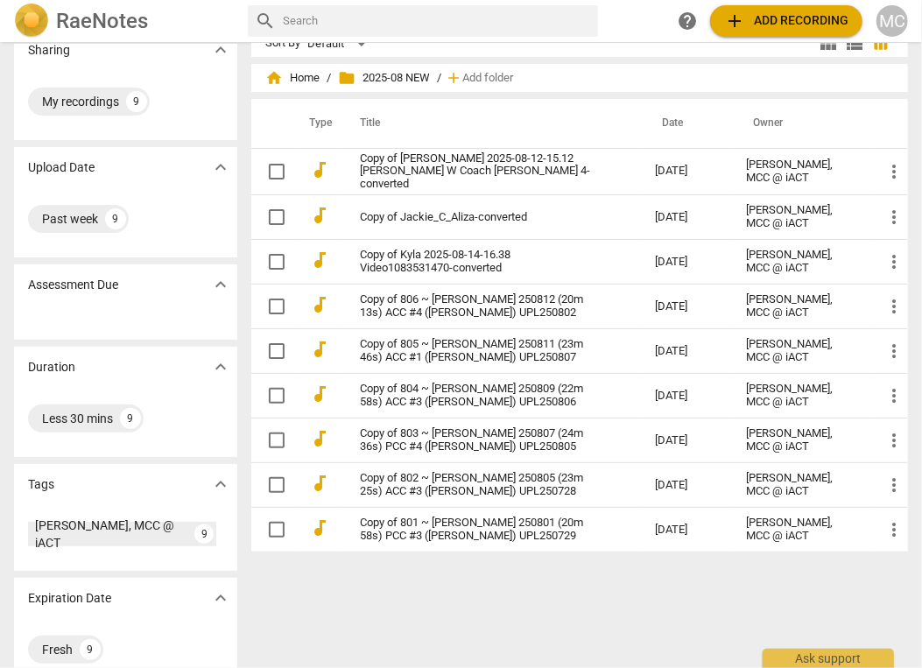
scroll to position [26, 0]
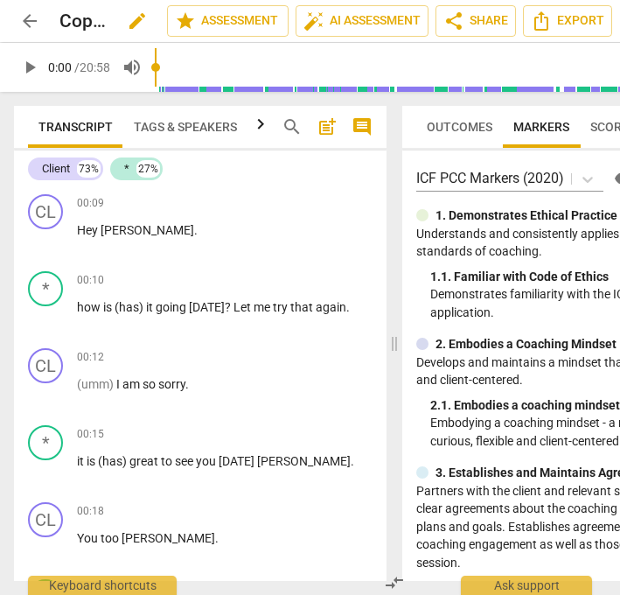
click at [127, 22] on span "edit" at bounding box center [137, 21] width 21 height 21
type input "801 ~ Andrea Perrino 250801 (20m 58s) PCC #3 (Susan) UPL250729"
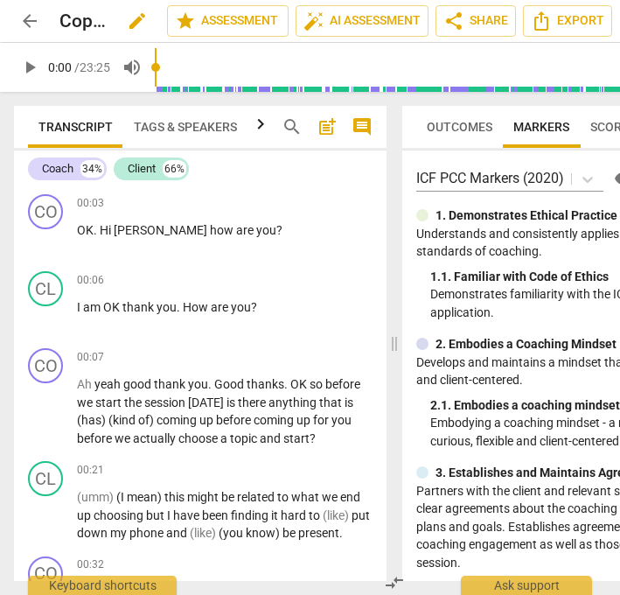
click at [137, 18] on span "edit" at bounding box center [137, 21] width 21 height 21
type input "802 ~ [PERSON_NAME] 250805 (23m 25s) ACC #3 ([PERSON_NAME]) UPL250728"
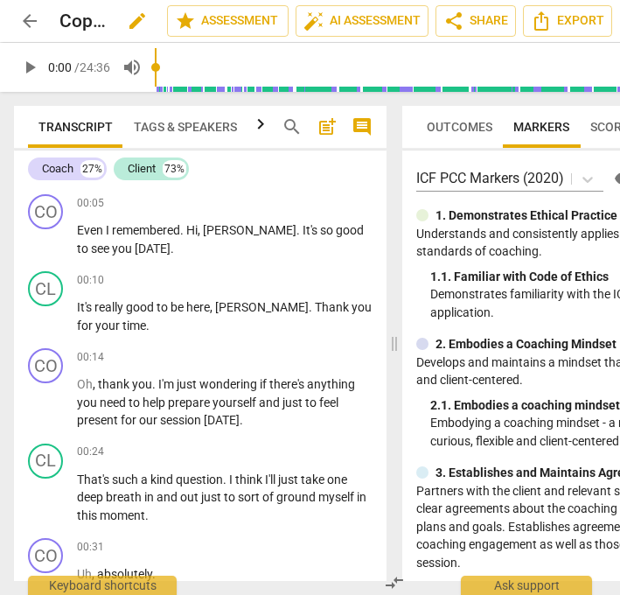
click at [137, 16] on span "edit" at bounding box center [137, 21] width 21 height 21
type input "803 ~ Jody Beagle 250807 (24m 36s) PCC #4 (Andrea) UPL250805"
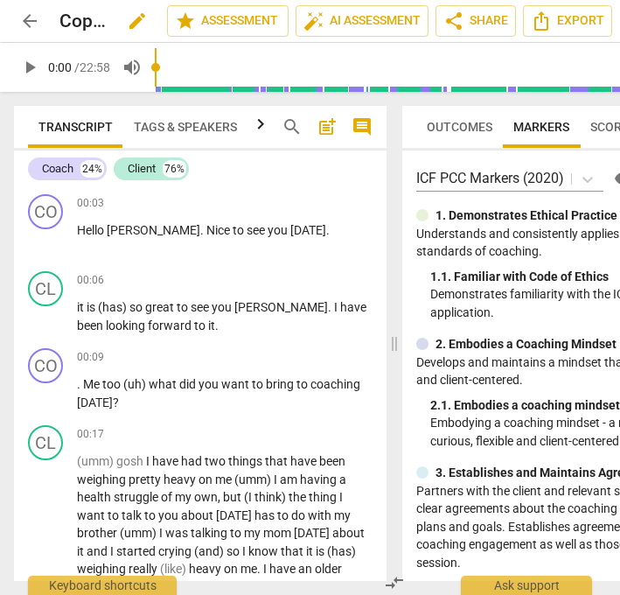
click at [127, 26] on span "edit" at bounding box center [137, 21] width 21 height 21
type input "804 ~ Amy Carman 250809 (22m 58s) ACC #3 (Andrea) UPL250806"
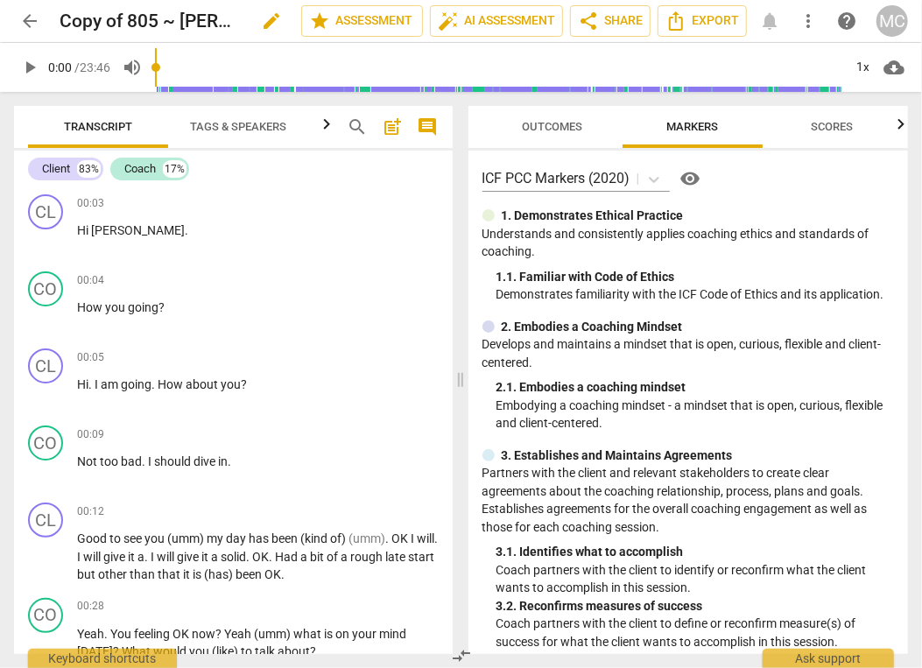
click at [261, 23] on span "edit" at bounding box center [271, 21] width 21 height 21
click at [123, 22] on input "Copy of 805 ~ Simone Prowse 250811 (23m 46s) ACC #1 (Rachel) UPL250807" at bounding box center [142, 20] width 165 height 33
type input "805 ~ Simone Prowse 250811 (23m 46s) ACC #1 (Rachel) UPL250807"
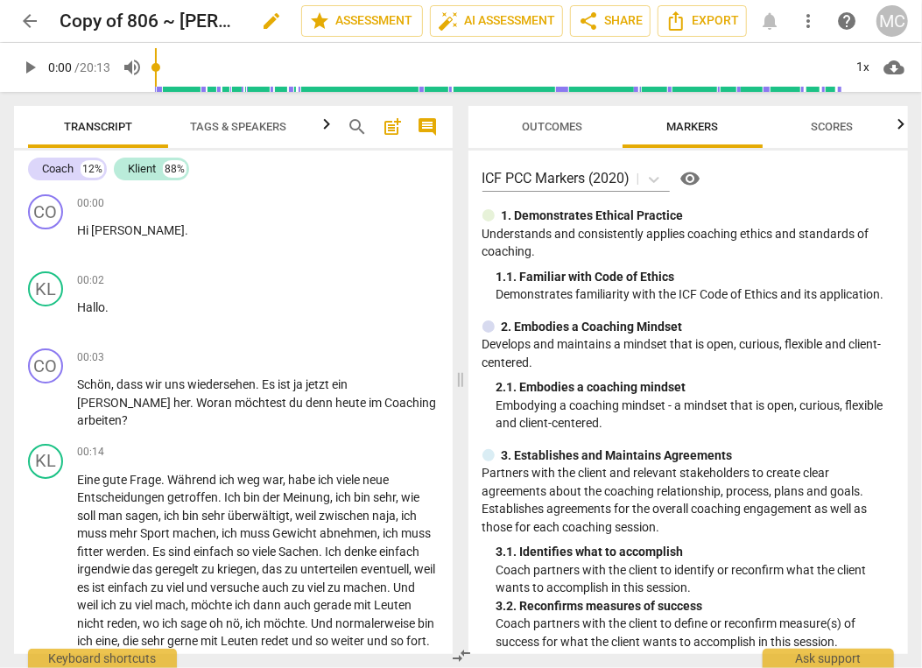
click at [277, 25] on span "edit" at bounding box center [271, 21] width 21 height 21
type input "806 ~ [PERSON_NAME] 250812 (20m 13s) ACC #4 ([PERSON_NAME]) UPL250802"
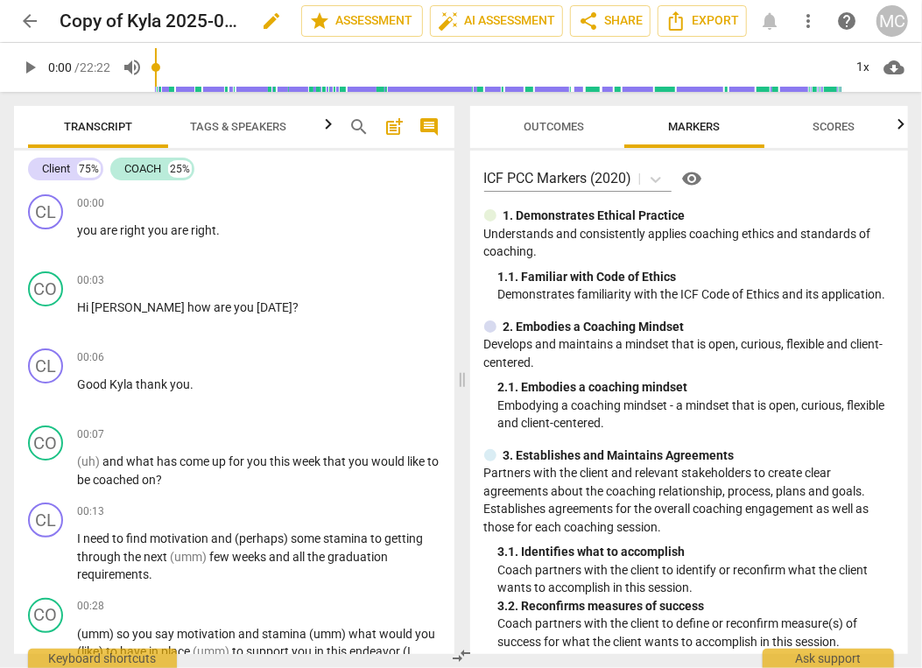
click at [277, 23] on span "edit" at bounding box center [271, 21] width 21 height 21
type input "807 ~ Kyla Martin 250814 (##m ##s) XCC #4 (ClientFirstName)"
click at [242, 26] on span "done" at bounding box center [239, 21] width 21 height 21
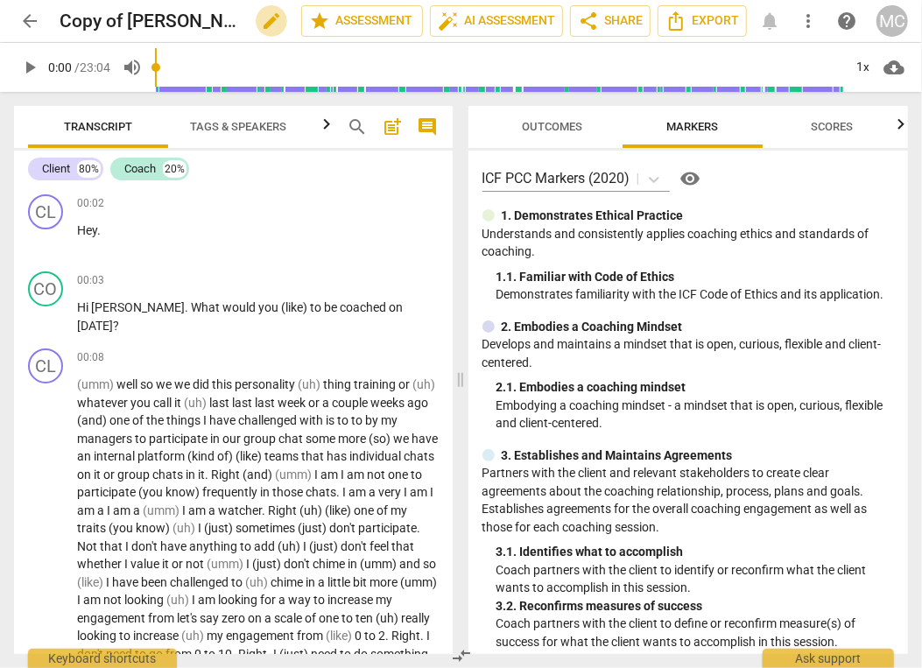
click at [267, 24] on span "edit" at bounding box center [271, 21] width 21 height 21
click at [162, 19] on input "809 ~ [PERSON_NAME] YYMMDD (##m ##s) PCC #4 (ClientFirstName)" at bounding box center [142, 20] width 165 height 33
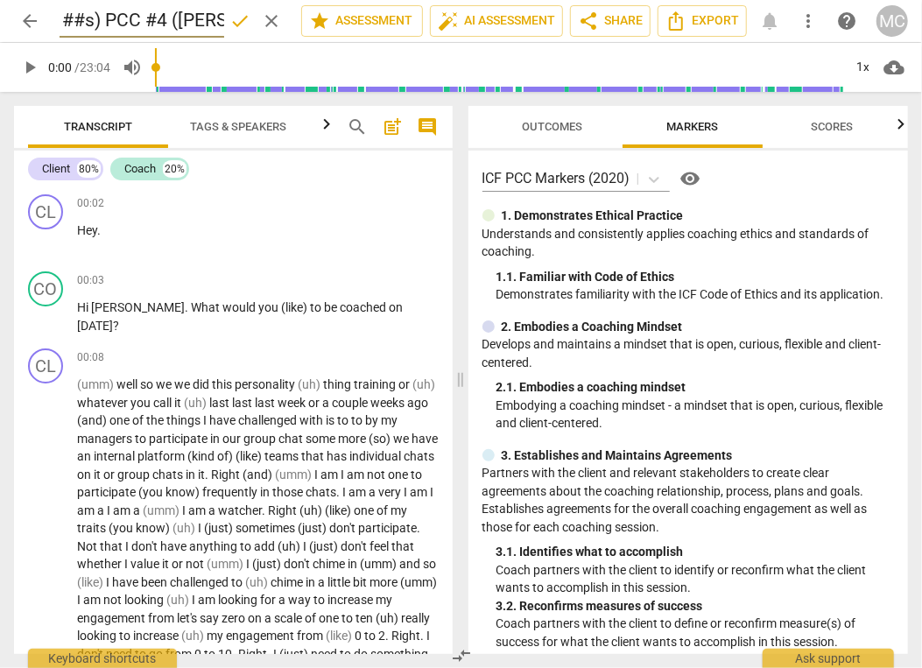
type input "809 ~ [PERSON_NAME] YYMMDD (##m ##s) PCC #4 ([PERSON_NAME])"
click at [265, 26] on span "edit" at bounding box center [271, 21] width 21 height 21
type input "809 ~ [PERSON_NAME] YYMMDD (##m ##s) PCC #4 ([PERSON_NAME]))"
click at [19, 21] on span "arrow_back" at bounding box center [29, 21] width 21 height 21
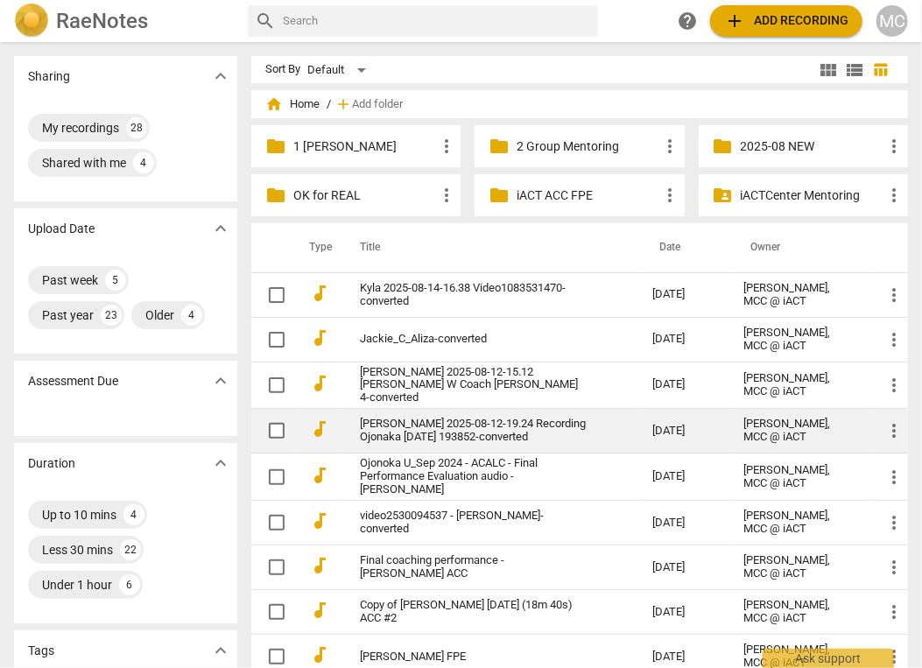
click at [423, 419] on link "[PERSON_NAME] 2025-08-12-19.24 Recording Ojonaka [DATE] 193852-converted" at bounding box center [474, 430] width 229 height 26
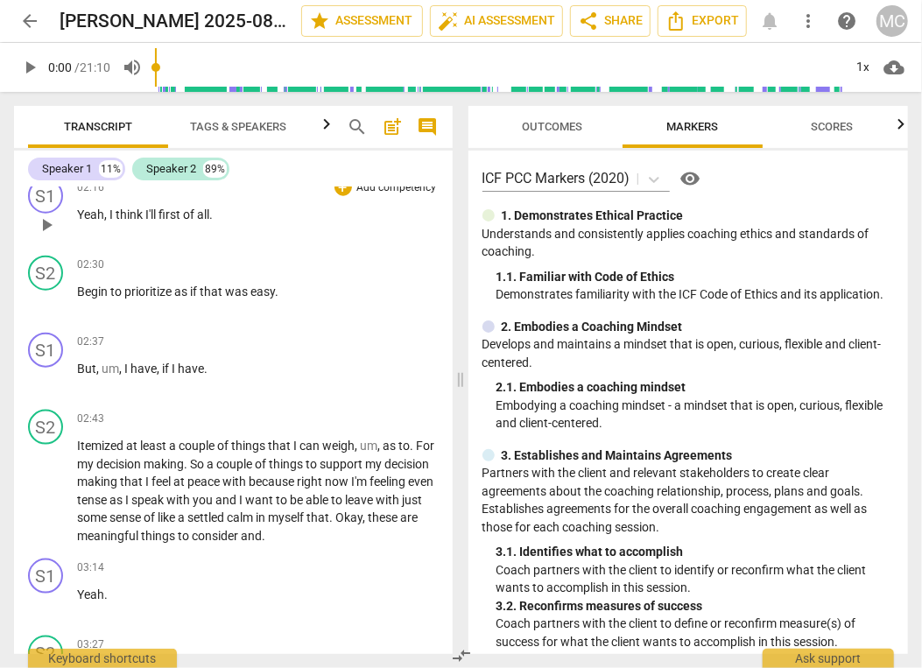
scroll to position [849, 0]
click at [168, 364] on span "if" at bounding box center [167, 367] width 10 height 14
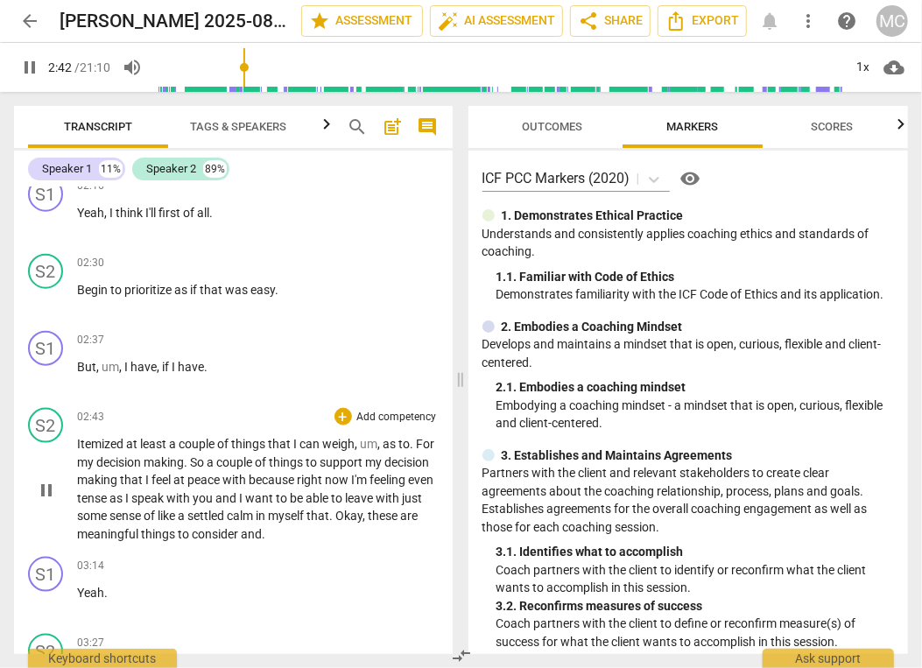
click at [143, 443] on span "least" at bounding box center [154, 444] width 29 height 14
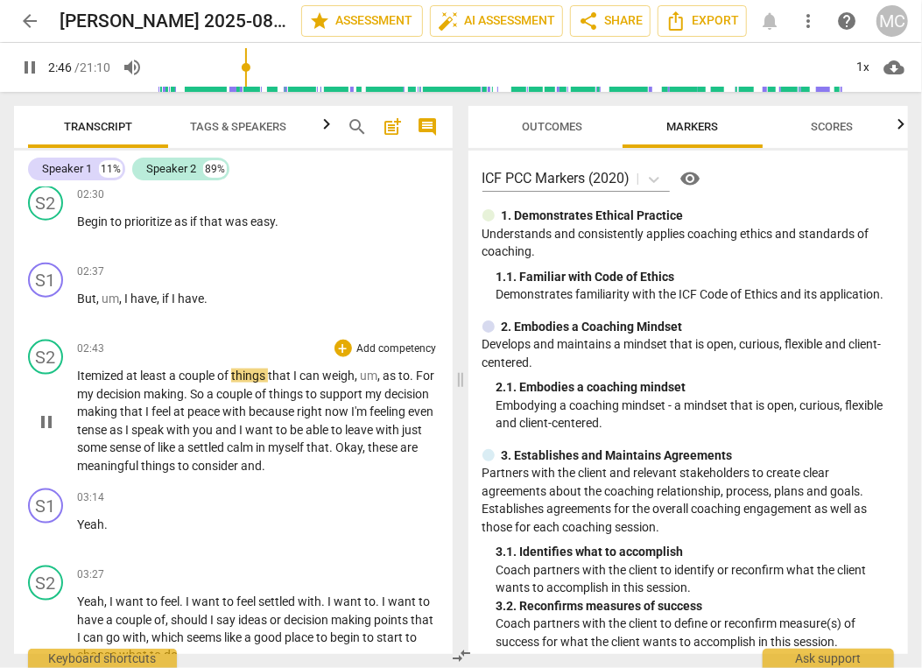
click at [215, 423] on span "you" at bounding box center [204, 430] width 23 height 14
click at [282, 450] on p "Itemized at least a couple of things that I can weigh , um , as to . For my dec…" at bounding box center [257, 421] width 361 height 108
click at [141, 460] on span "meaningful" at bounding box center [109, 466] width 64 height 14
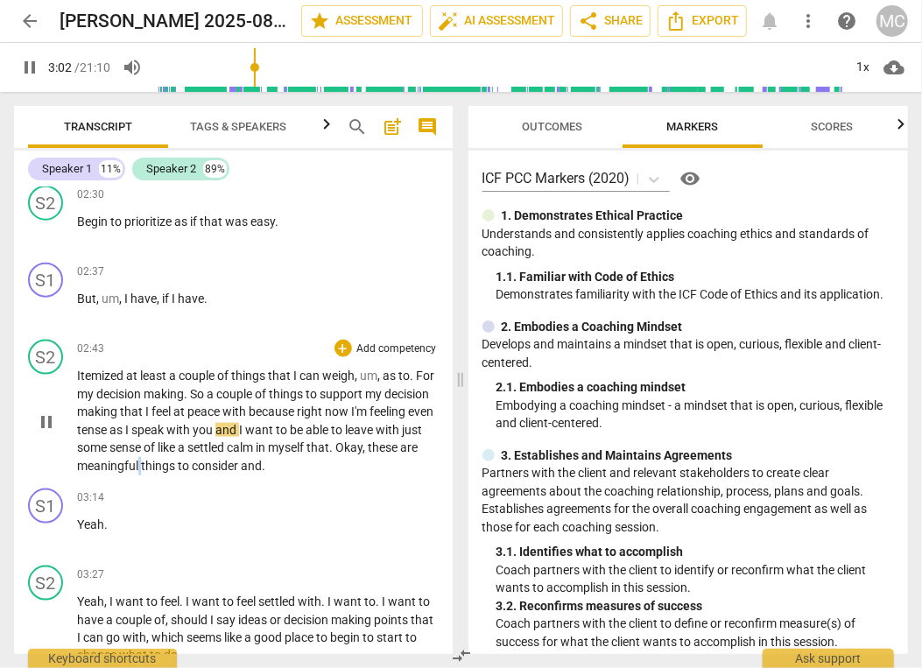
click at [141, 460] on span "meaningful" at bounding box center [109, 466] width 64 height 14
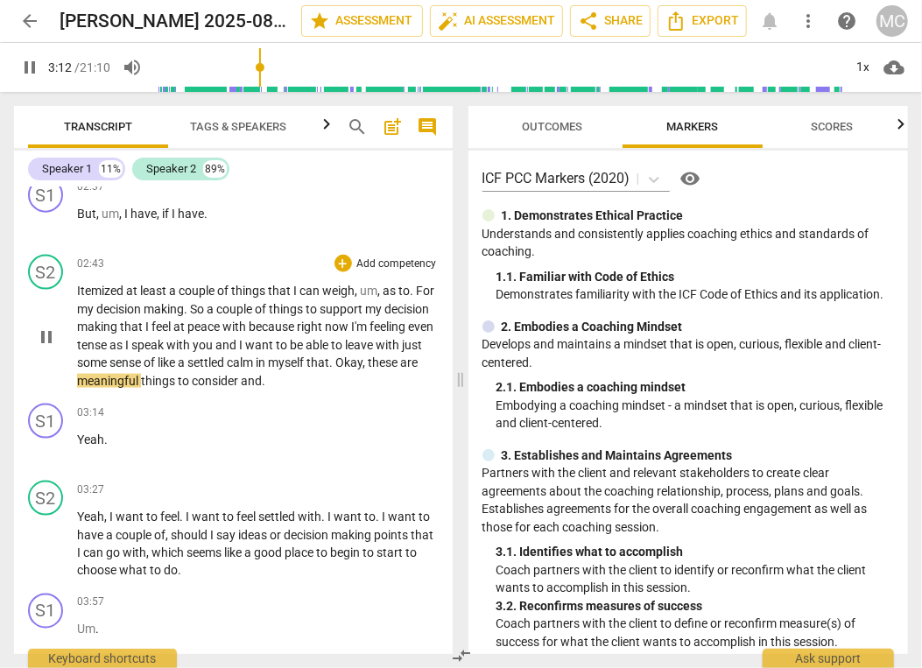
scroll to position [1013, 0]
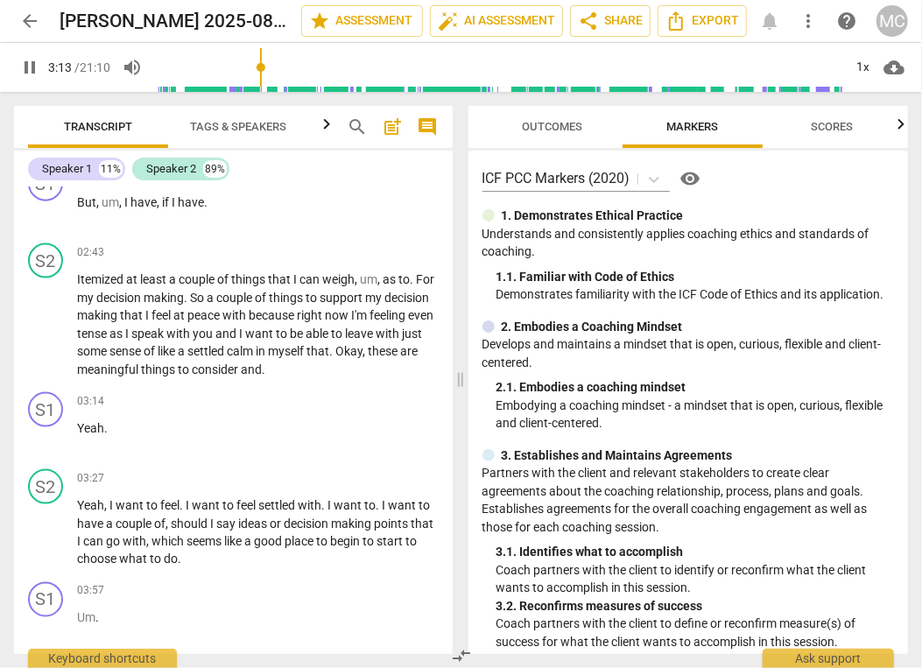
type input "194"
click at [27, 24] on span "arrow_back" at bounding box center [29, 21] width 21 height 21
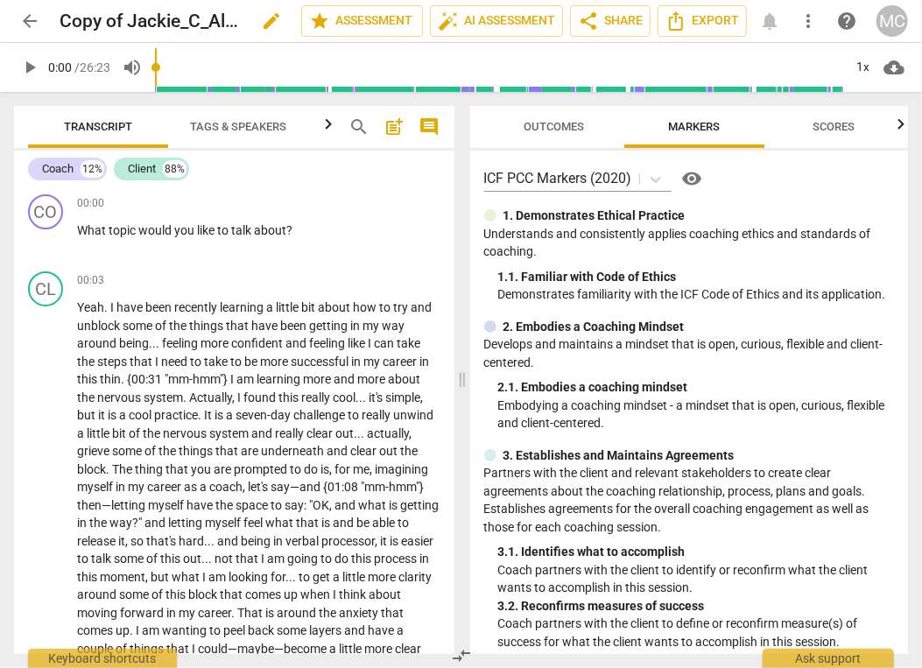
click at [263, 23] on span "edit" at bounding box center [271, 21] width 21 height 21
type input "808 ~ [PERSON_NAME] YYMMDD (##m ##s) XCC #1 (ClientFirstName) Copy of Jackie_C_…"
click at [277, 13] on span "edit" at bounding box center [271, 21] width 21 height 21
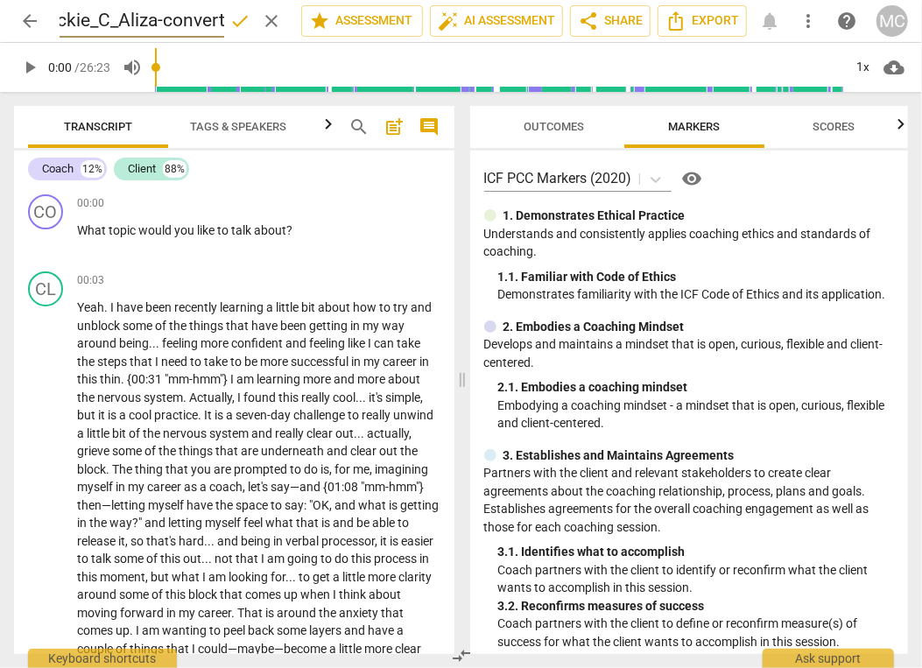
click at [133, 18] on input "808 ~ [PERSON_NAME] YYMMDD (##m ##s) XCC #1 (ClientFirstName) Copy of Jackie_C_…" at bounding box center [142, 20] width 165 height 33
click at [189, 19] on input "808 ~ [PERSON_NAME] YYMMDD (##m ##s) XCC #1 (ClientFirstName) Copy of Jackie_C_…" at bounding box center [142, 20] width 165 height 33
paste input "[PERSON_NAME])"
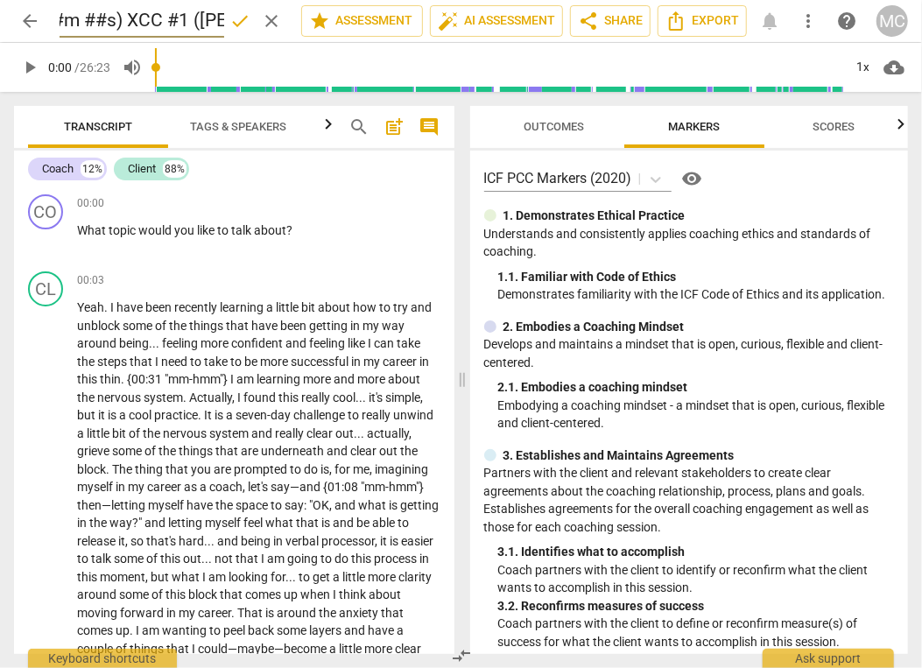
type input "808 ~ [PERSON_NAME] YYMMDD (##m ##s) XCC #1 ([PERSON_NAME])"
click at [235, 25] on span "done" at bounding box center [239, 21] width 21 height 21
